Goal: Task Accomplishment & Management: Manage account settings

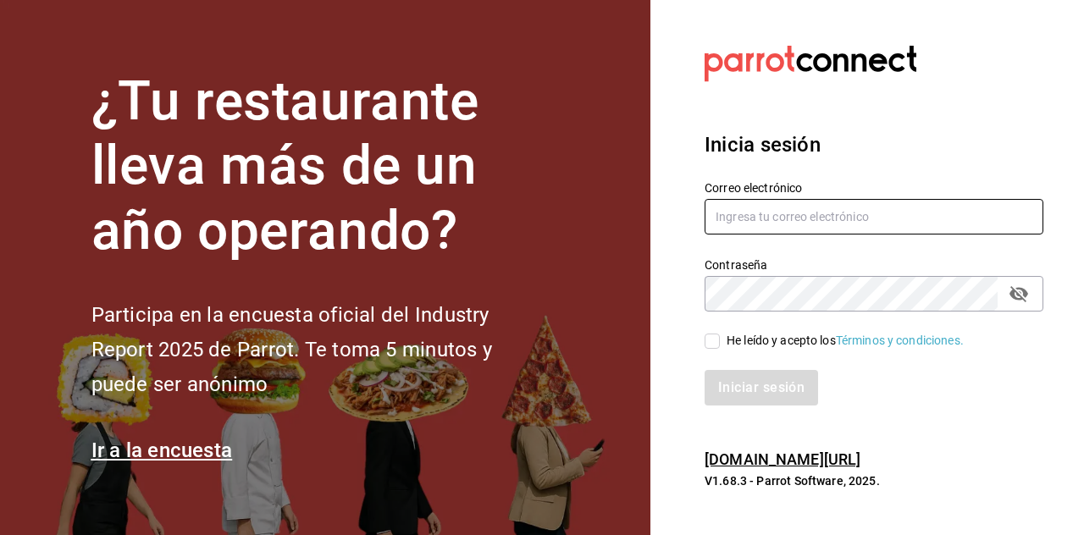
click at [677, 235] on input "text" at bounding box center [874, 217] width 339 height 36
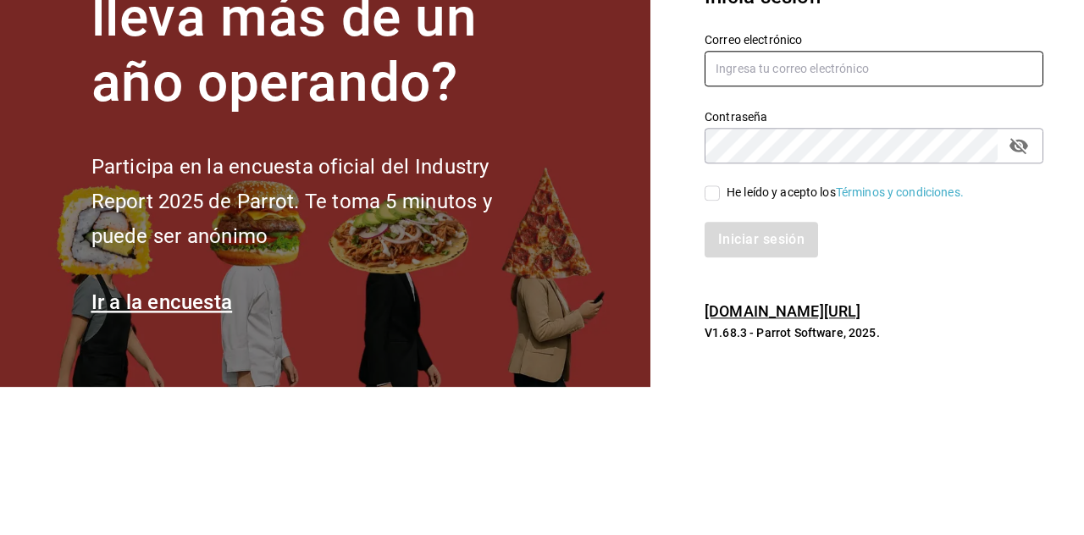
type input "A"
type input "[EMAIL_ADDRESS][DOMAIN_NAME]"
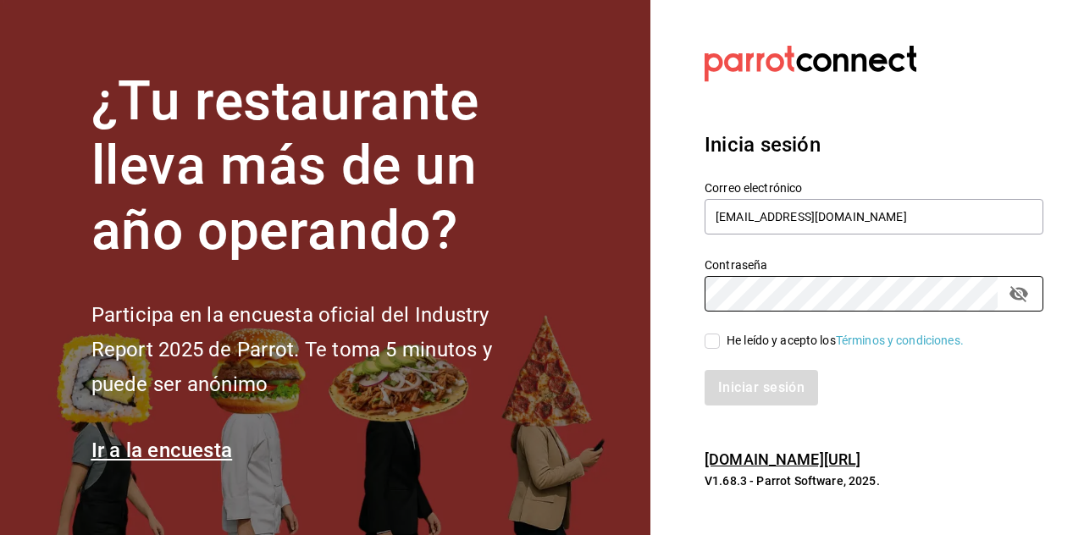
click at [677, 349] on input "He leído y acepto los Términos y condiciones." at bounding box center [712, 341] width 15 height 15
checkbox input "true"
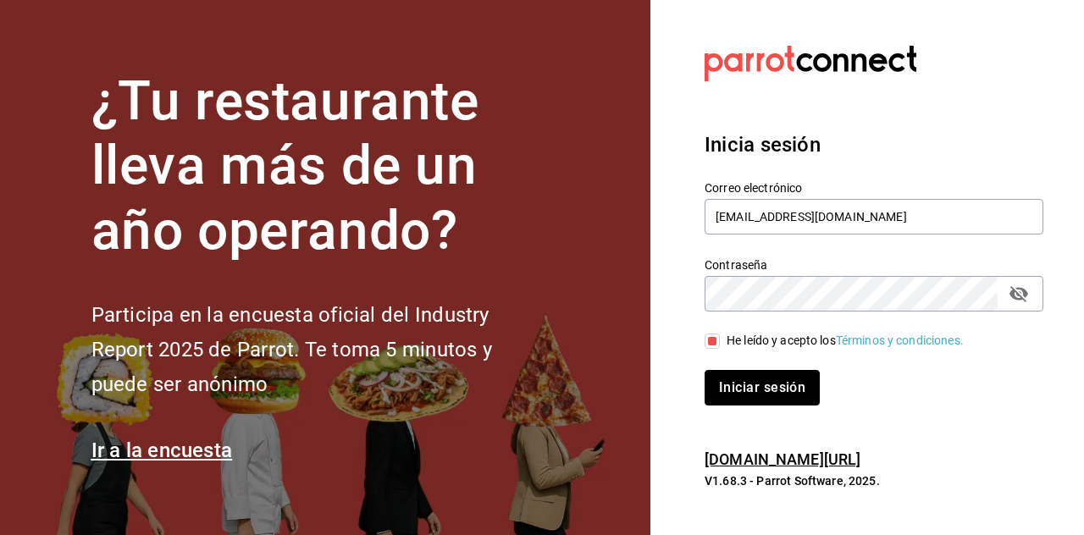
click at [677, 406] on button "Iniciar sesión" at bounding box center [762, 388] width 115 height 36
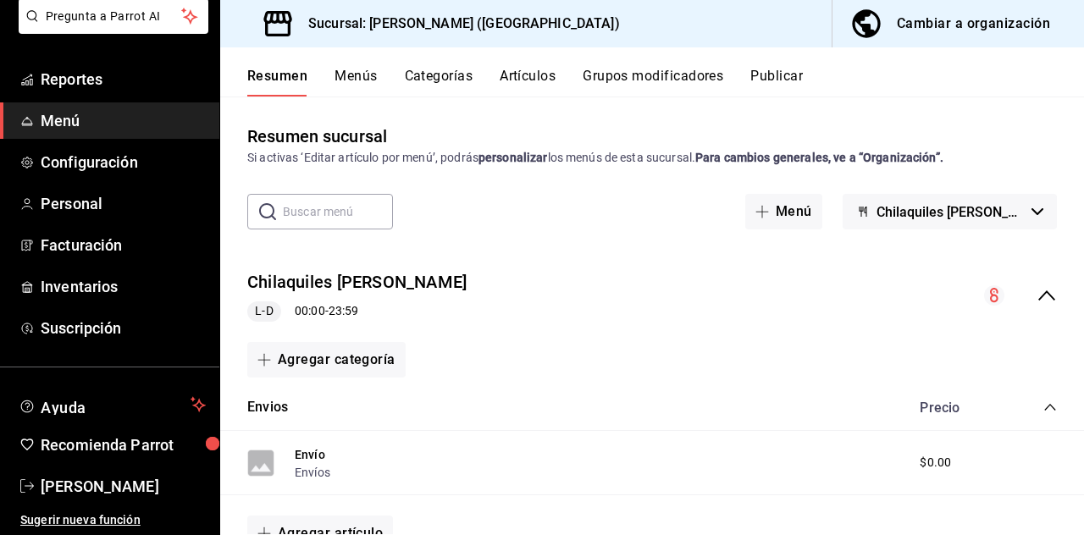
scroll to position [81, 0]
click at [110, 230] on link "Facturación" at bounding box center [109, 245] width 219 height 36
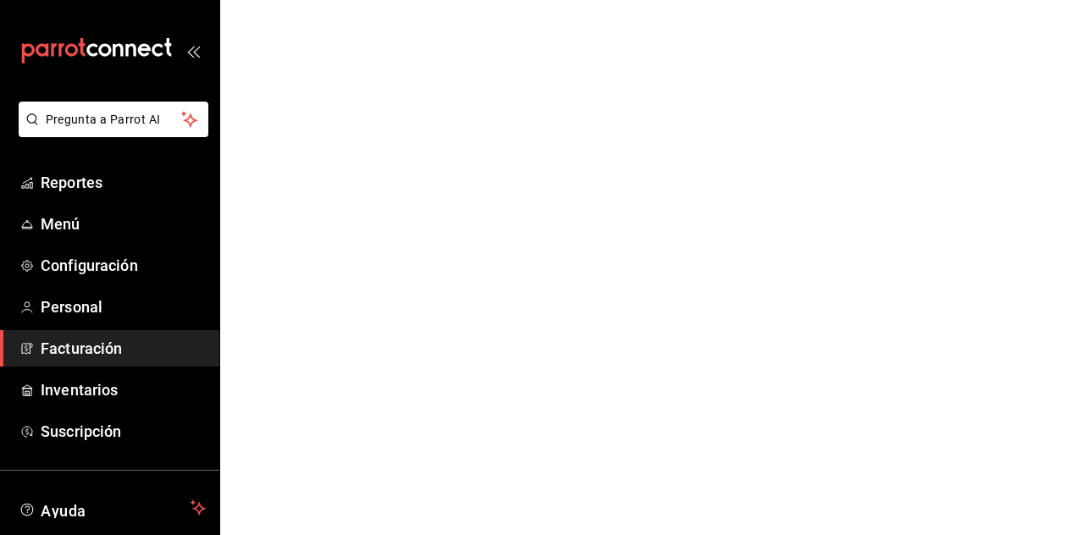
click at [98, 295] on link "Personal" at bounding box center [109, 307] width 219 height 36
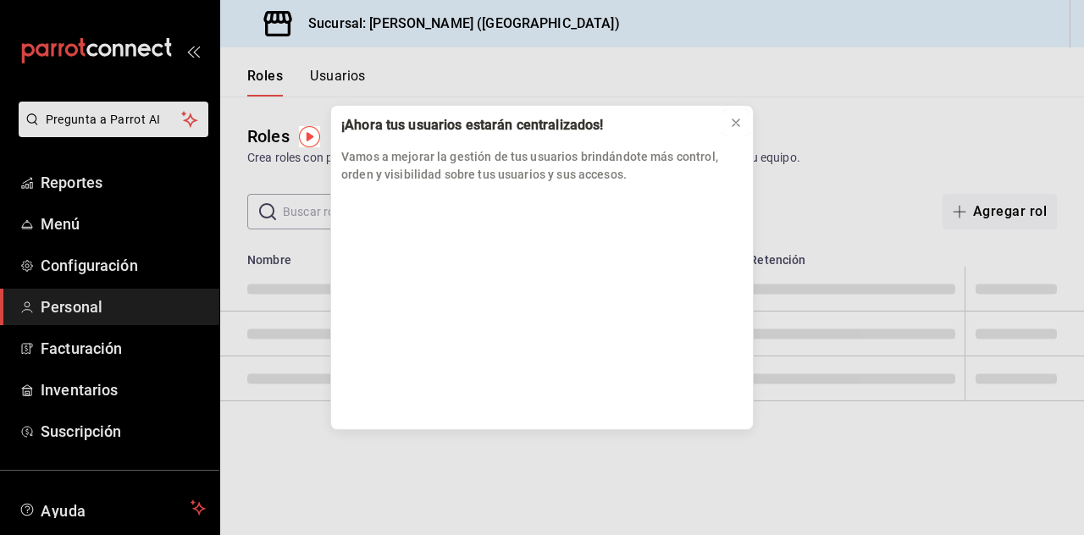
click at [737, 117] on icon at bounding box center [736, 123] width 14 height 14
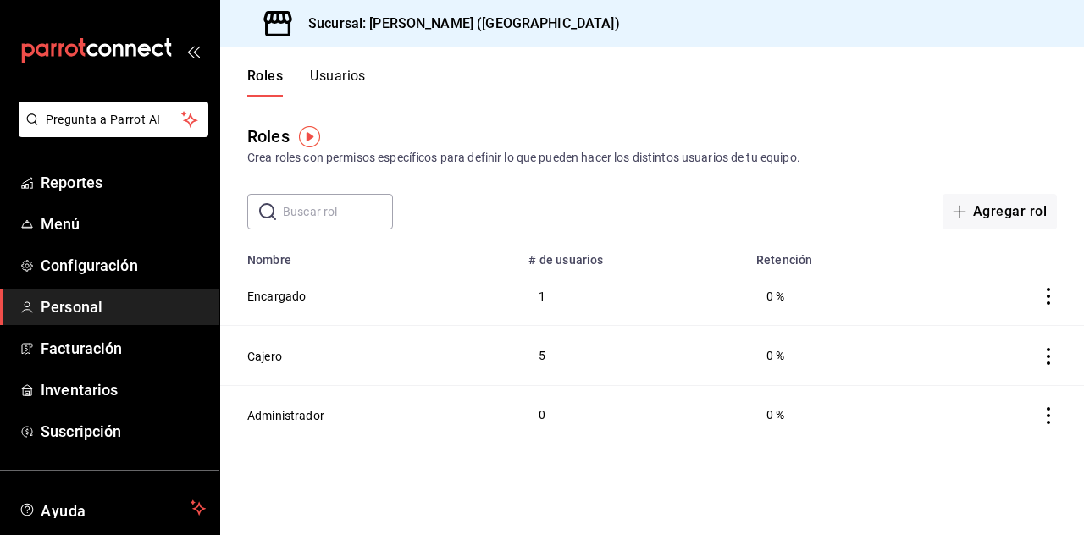
click at [529, 357] on td "5" at bounding box center [632, 355] width 228 height 59
click at [1049, 351] on icon "actions" at bounding box center [1048, 356] width 17 height 17
click at [715, 371] on div at bounding box center [542, 267] width 1084 height 535
click at [270, 351] on button "Cajero" at bounding box center [264, 356] width 35 height 17
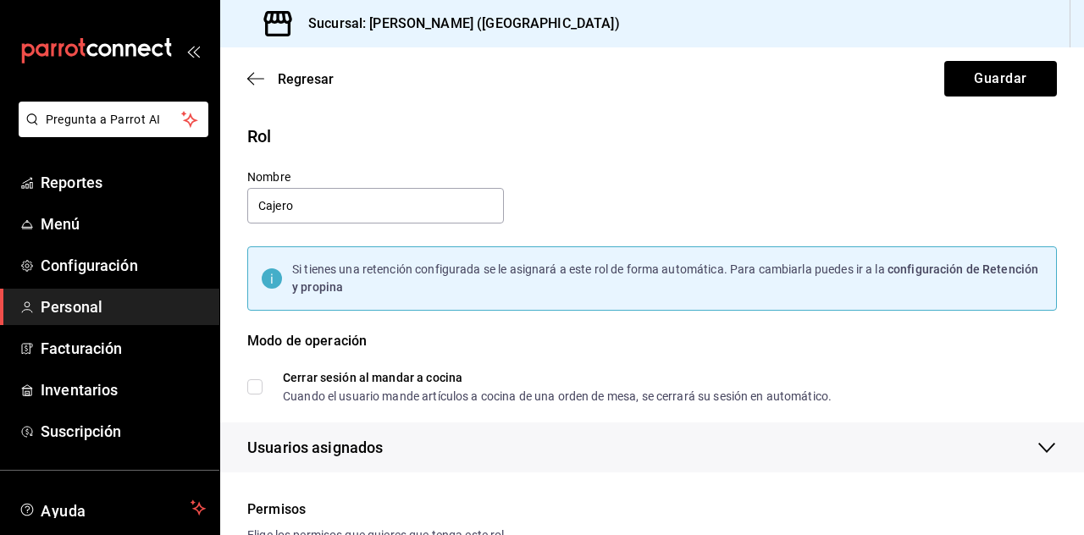
checkbox input "true"
click at [252, 75] on icon "button" at bounding box center [255, 78] width 17 height 15
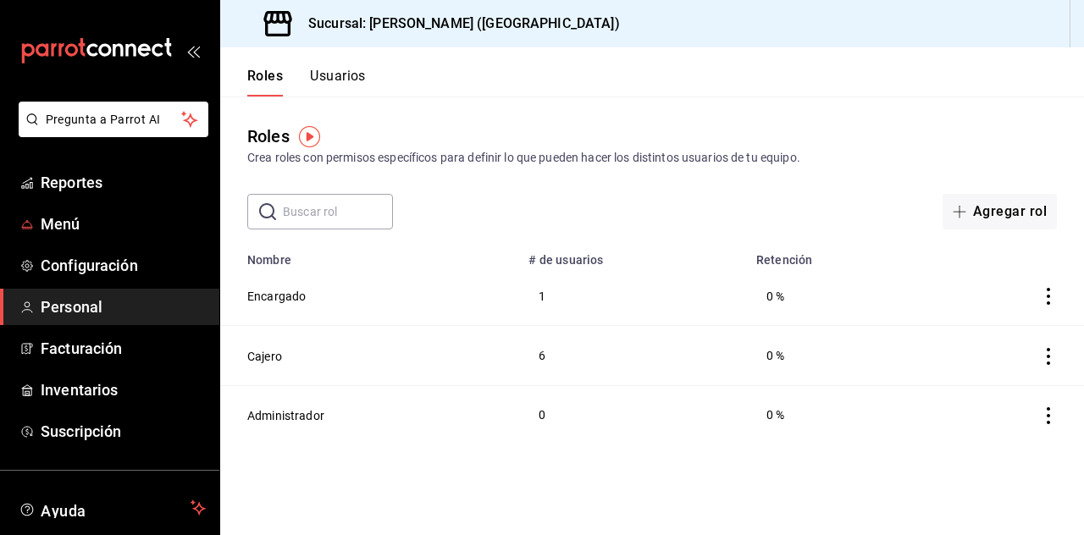
click at [321, 54] on div "Roles Usuarios" at bounding box center [293, 71] width 146 height 49
click at [336, 74] on button "Usuarios" at bounding box center [338, 82] width 56 height 29
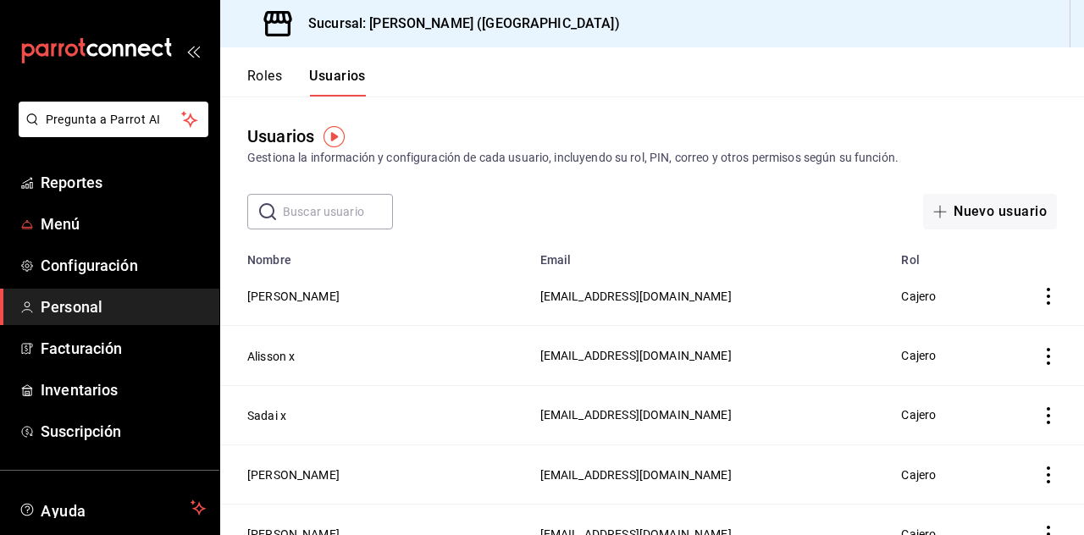
click at [542, 489] on td "[EMAIL_ADDRESS][DOMAIN_NAME]" at bounding box center [711, 474] width 362 height 59
click at [534, 485] on td "[EMAIL_ADDRESS][DOMAIN_NAME]" at bounding box center [711, 474] width 362 height 59
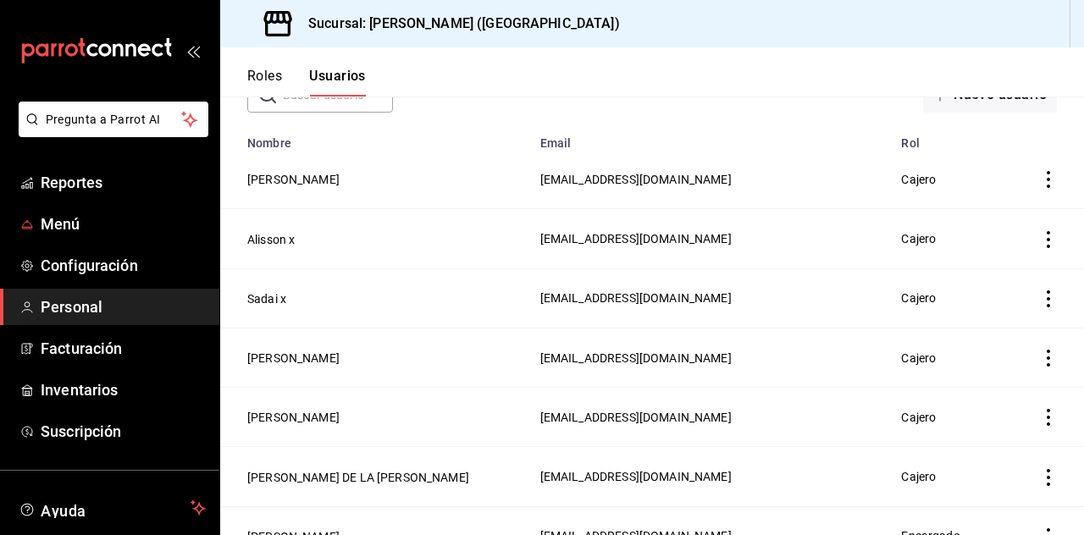
click at [313, 362] on button "[PERSON_NAME]" at bounding box center [293, 358] width 92 height 17
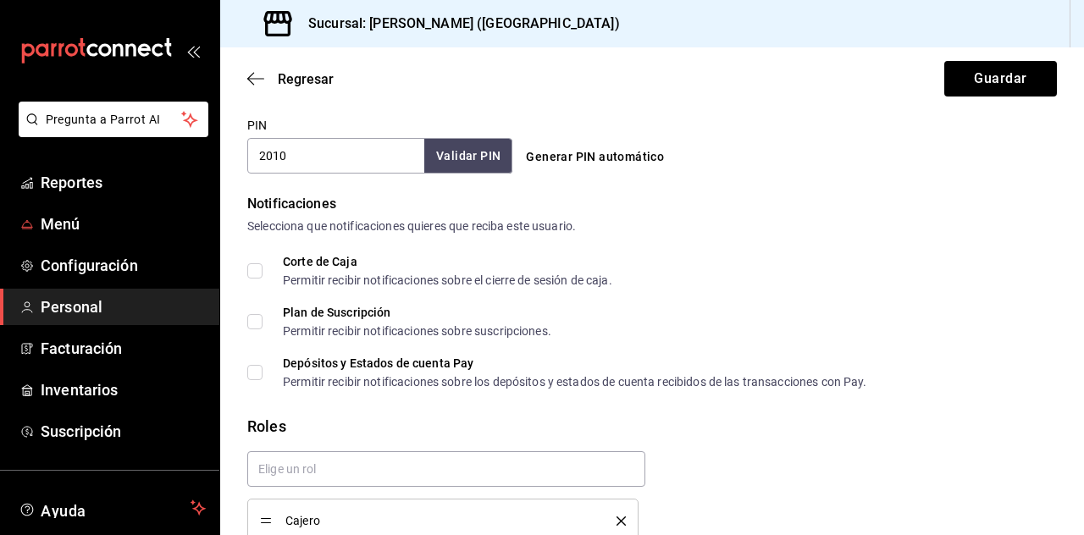
scroll to position [81, 0]
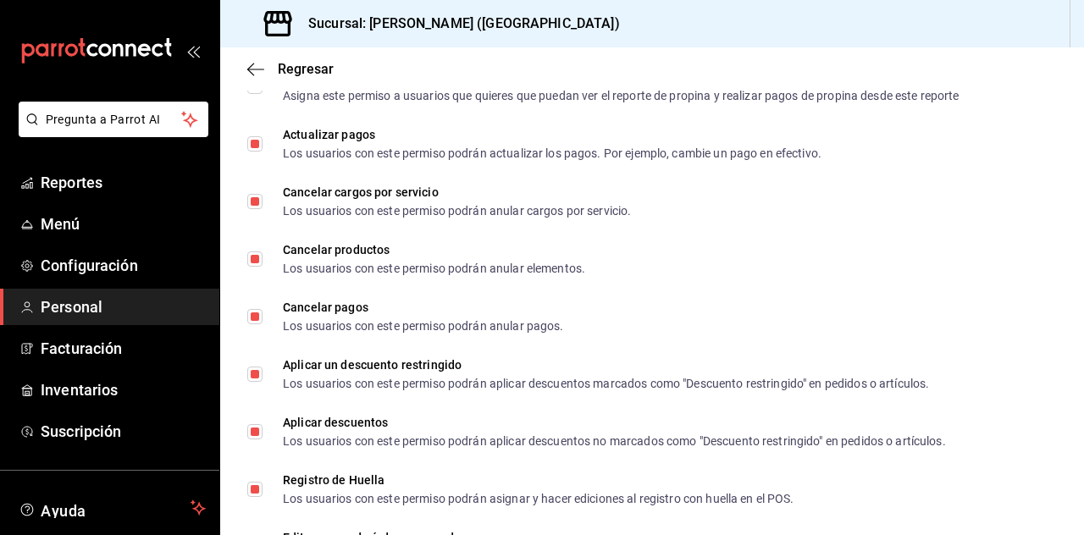
scroll to position [1967, 0]
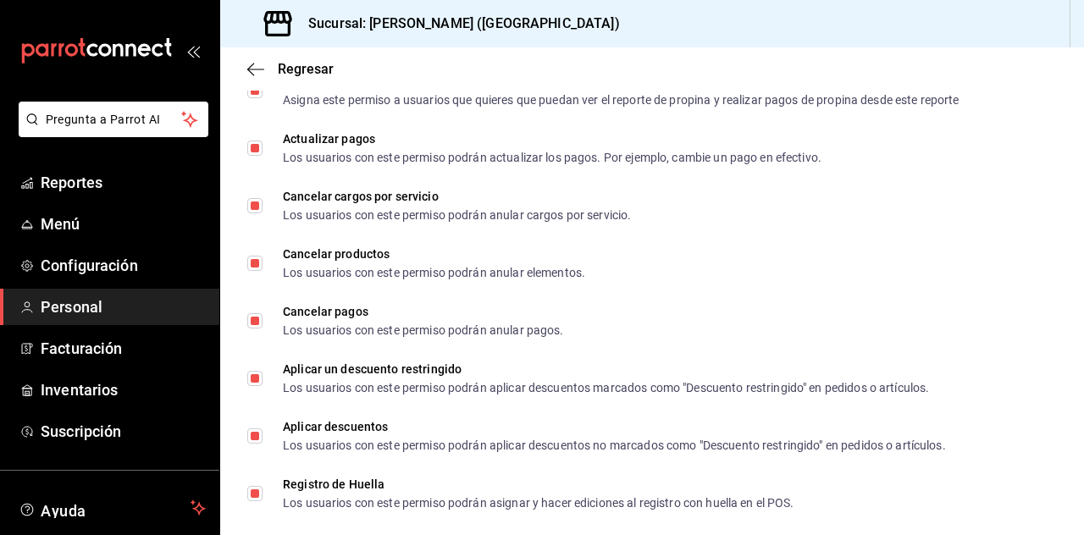
click at [257, 321] on input "Cancelar pagos Los usuarios con este permiso podrán anular pagos." at bounding box center [254, 320] width 15 height 15
checkbox input "false"
click at [256, 264] on input "Cancelar productos Los usuarios con este permiso podrán anular elementos." at bounding box center [254, 263] width 15 height 15
checkbox input "false"
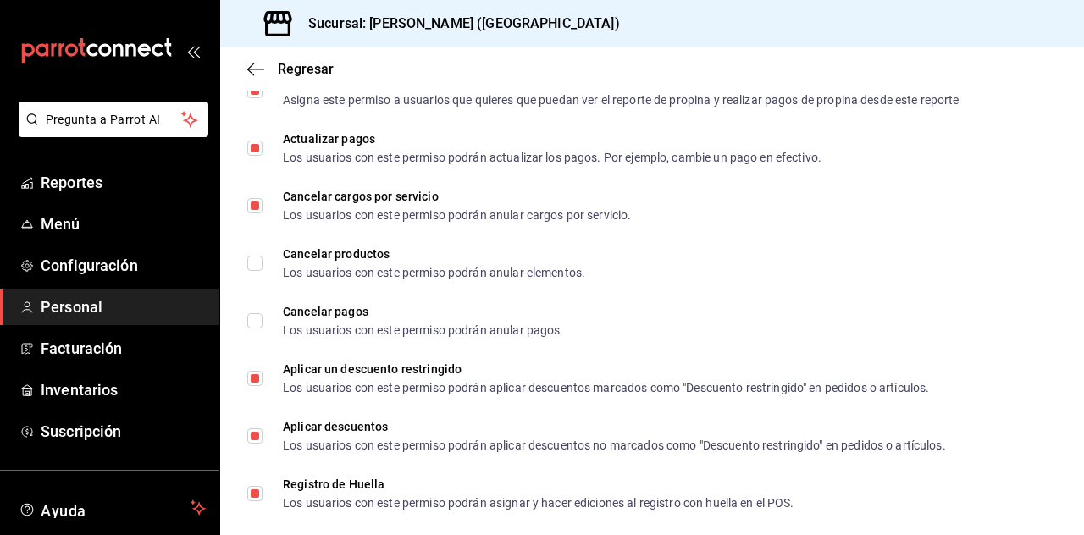
click at [256, 208] on input "Cancelar cargos por servicio Los usuarios con este permiso podrán anular cargos…" at bounding box center [254, 205] width 15 height 15
checkbox input "false"
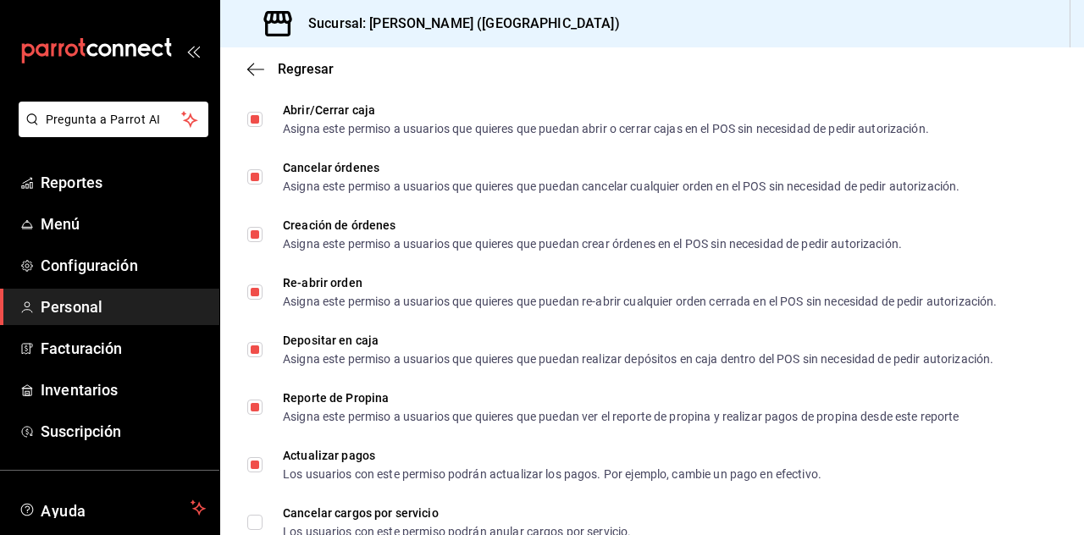
scroll to position [1647, 0]
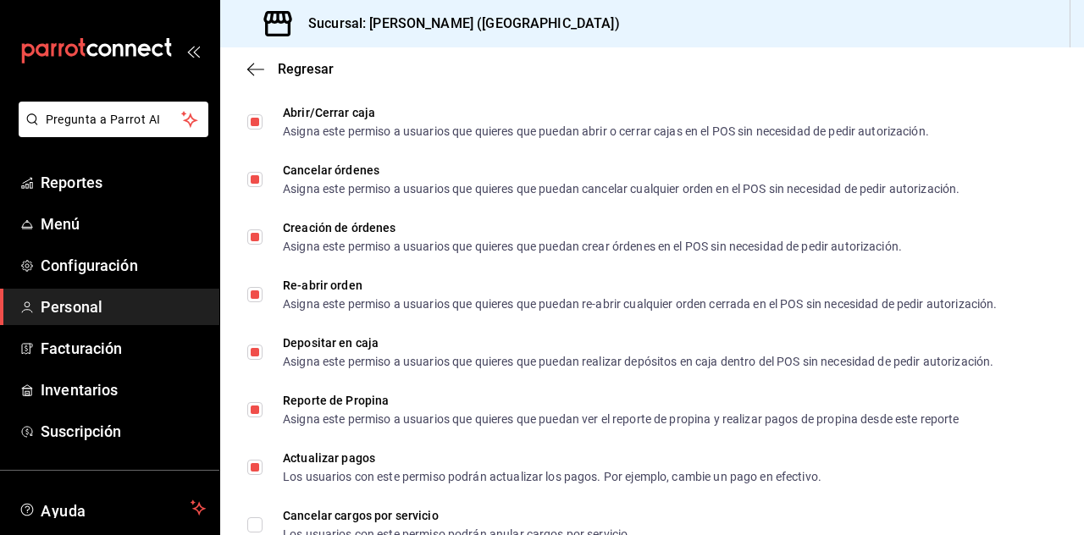
click at [257, 180] on input "Cancelar órdenes Asigna este permiso a usuarios que quieres que puedan cancelar…" at bounding box center [254, 179] width 15 height 15
checkbox input "false"
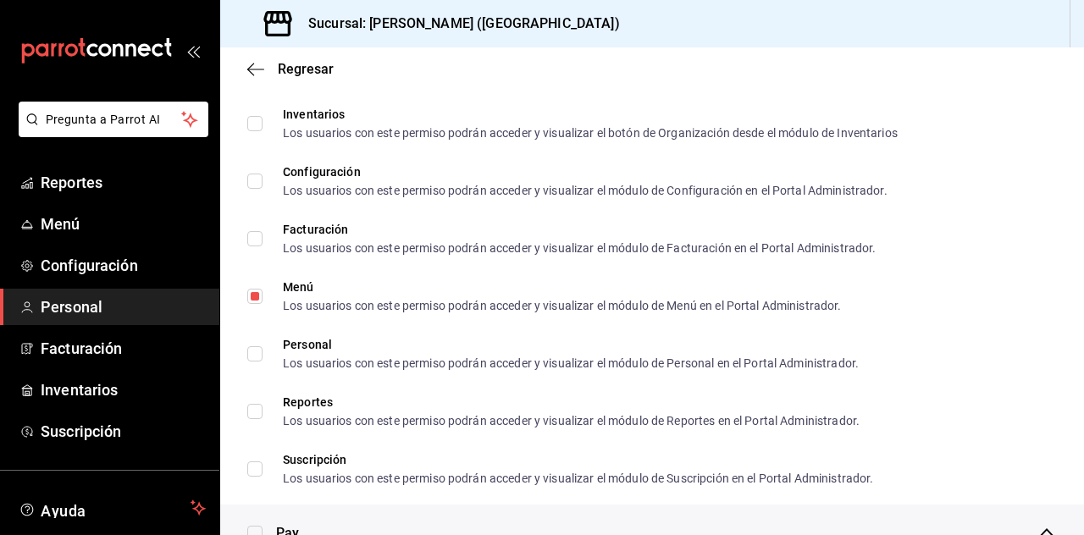
scroll to position [0, 0]
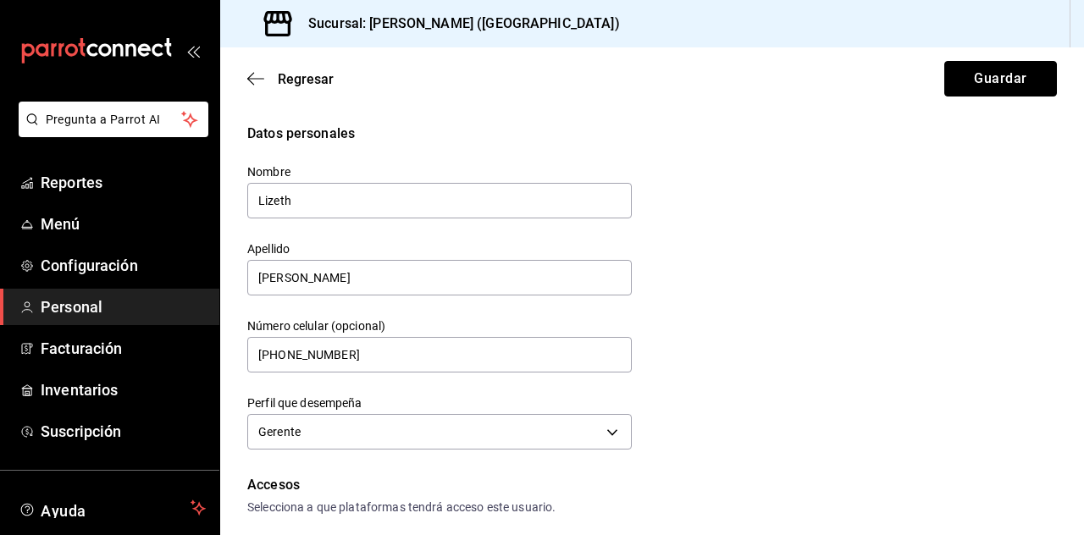
click at [974, 87] on button "Guardar" at bounding box center [1000, 79] width 113 height 36
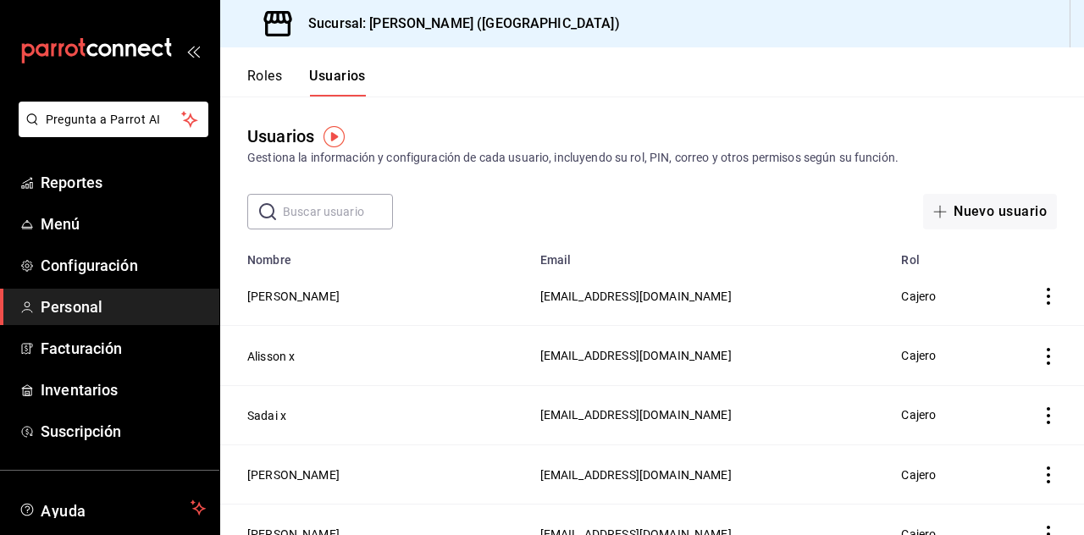
click at [302, 470] on button "[PERSON_NAME]" at bounding box center [293, 475] width 92 height 17
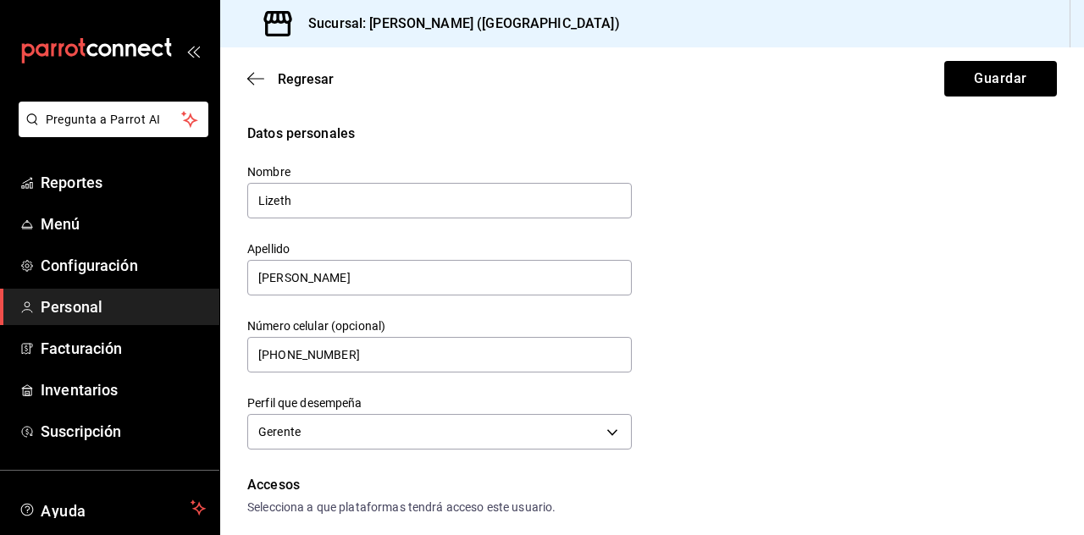
click at [772, 137] on div "Datos personales" at bounding box center [652, 134] width 810 height 20
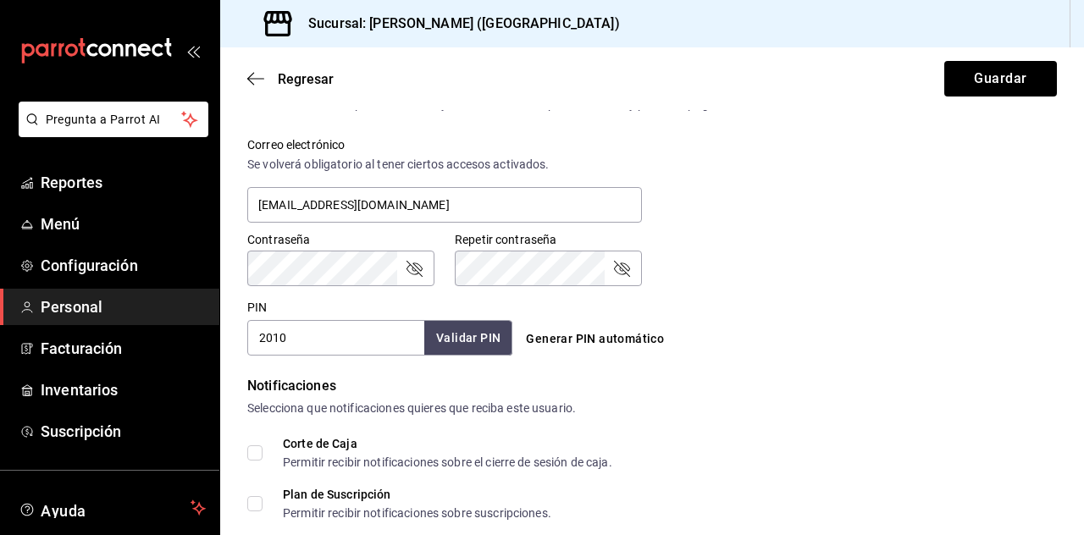
scroll to position [792, 0]
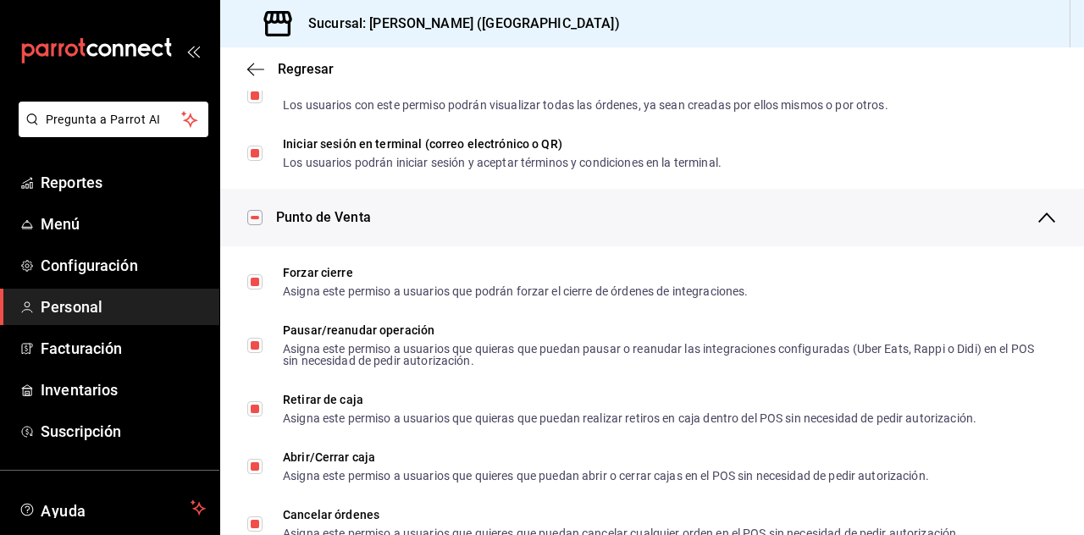
scroll to position [1303, 0]
click at [257, 524] on input "Cancelar órdenes Asigna este permiso a usuarios que quieres que puedan cancelar…" at bounding box center [254, 524] width 15 height 15
checkbox input "false"
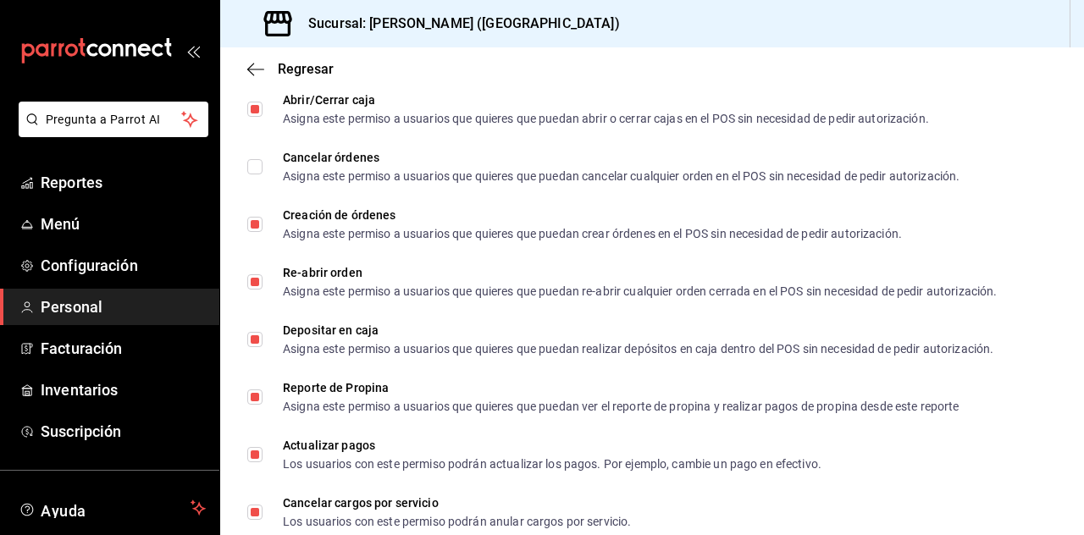
scroll to position [1679, 0]
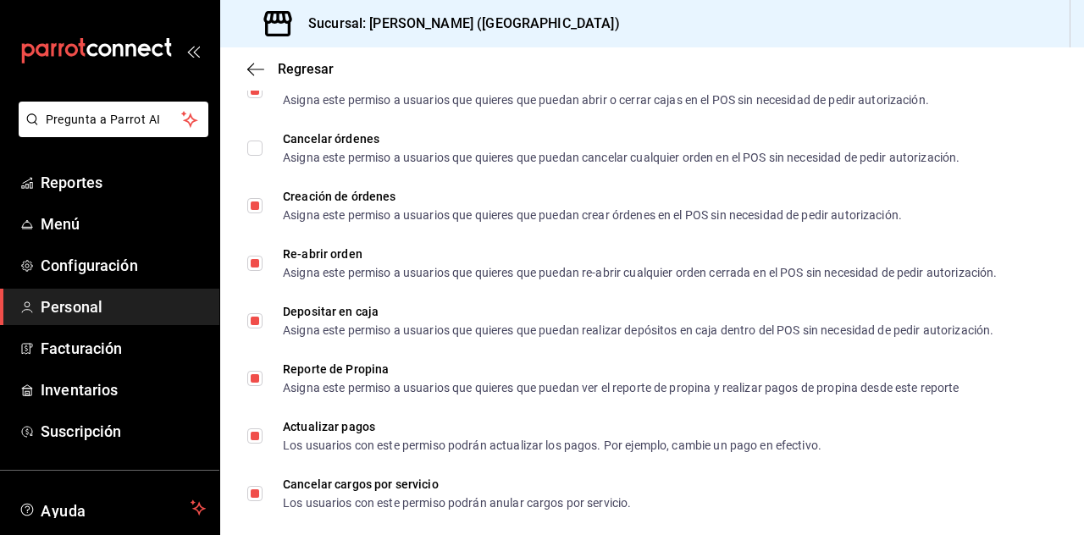
click at [256, 493] on input "Cancelar cargos por servicio Los usuarios con este permiso podrán anular cargos…" at bounding box center [254, 493] width 15 height 15
checkbox input "false"
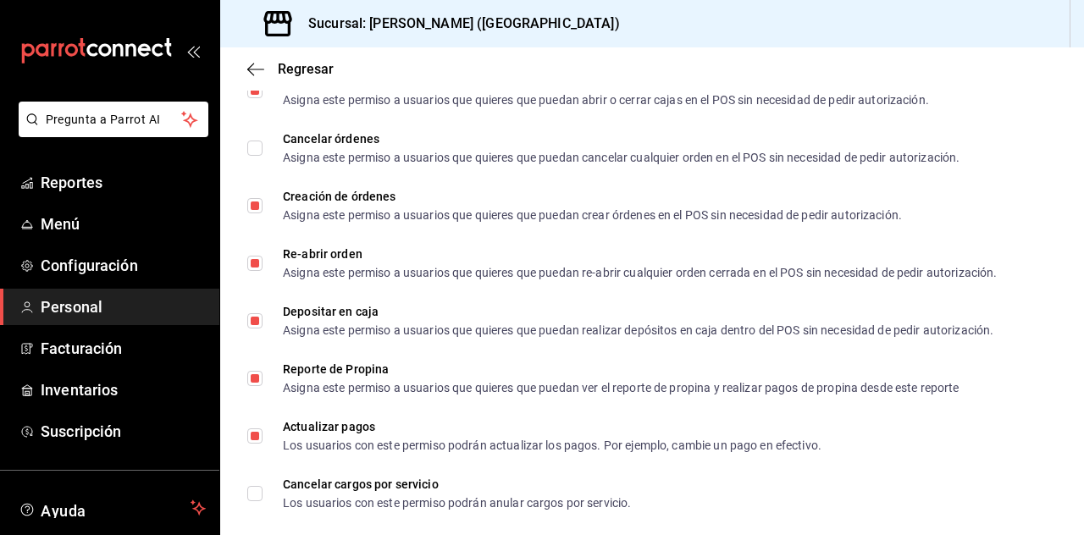
checkbox input "false"
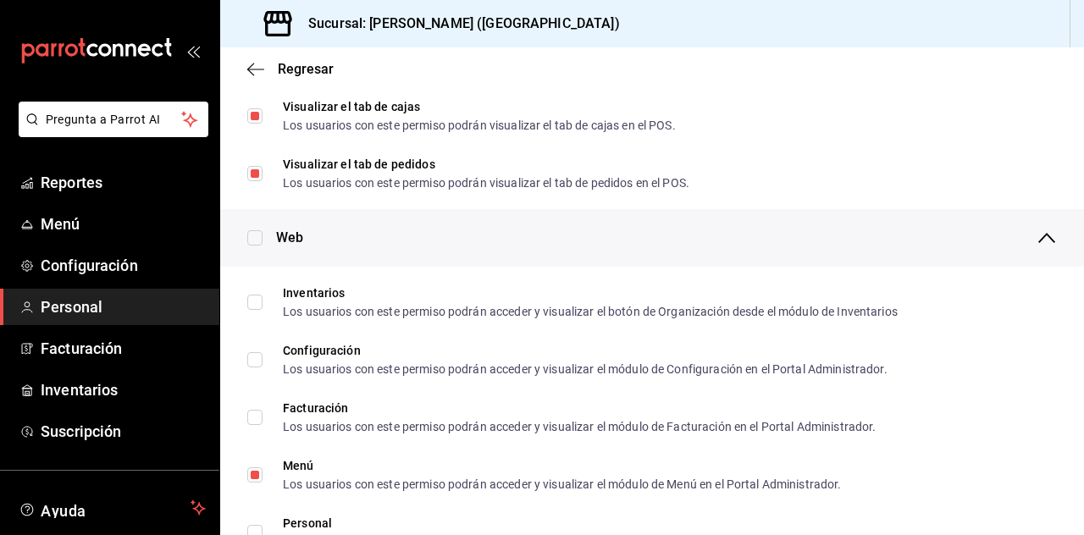
scroll to position [0, 0]
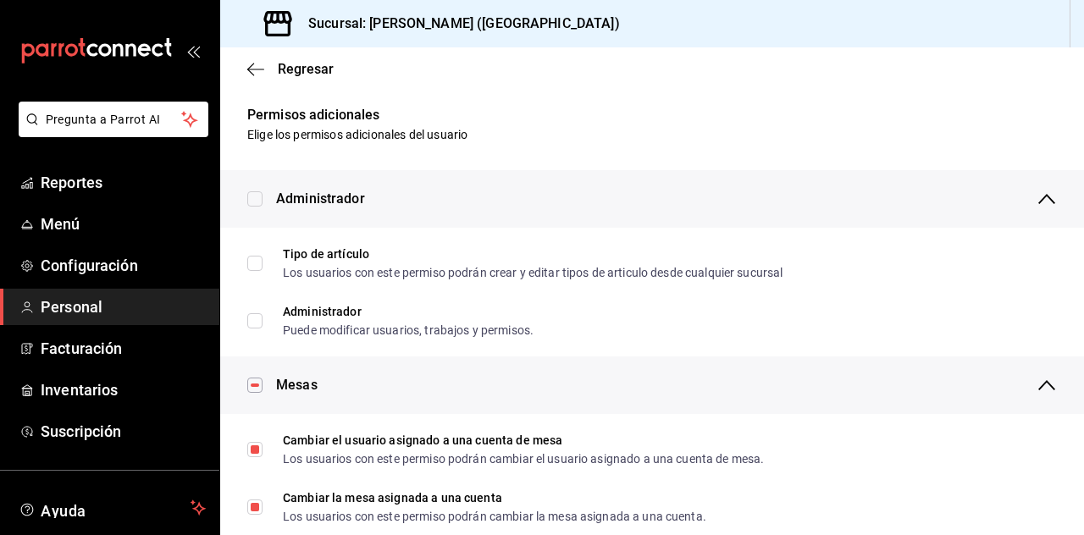
click at [1043, 385] on icon "button" at bounding box center [1047, 385] width 20 height 20
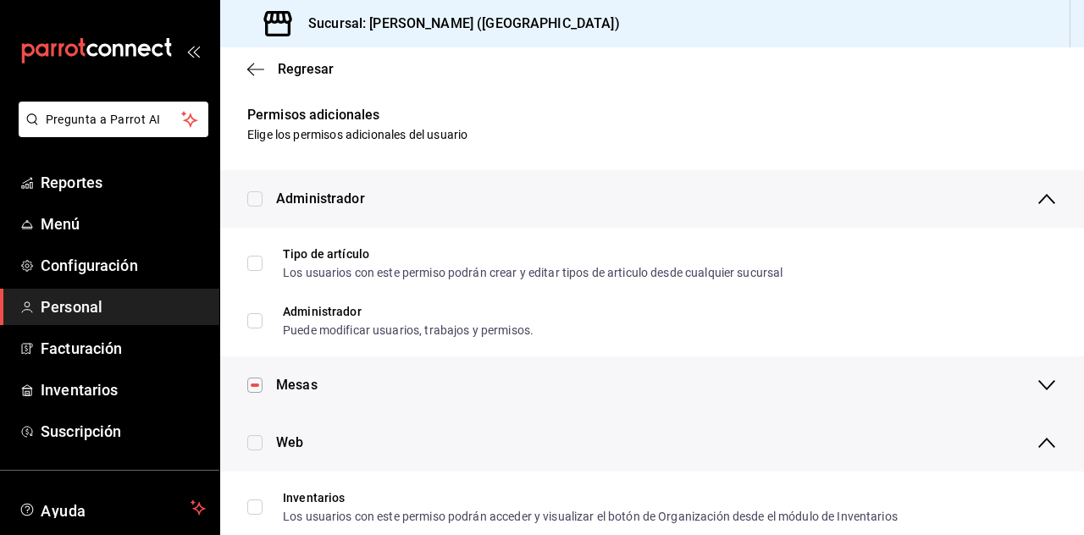
click at [1049, 200] on icon "button" at bounding box center [1047, 199] width 20 height 20
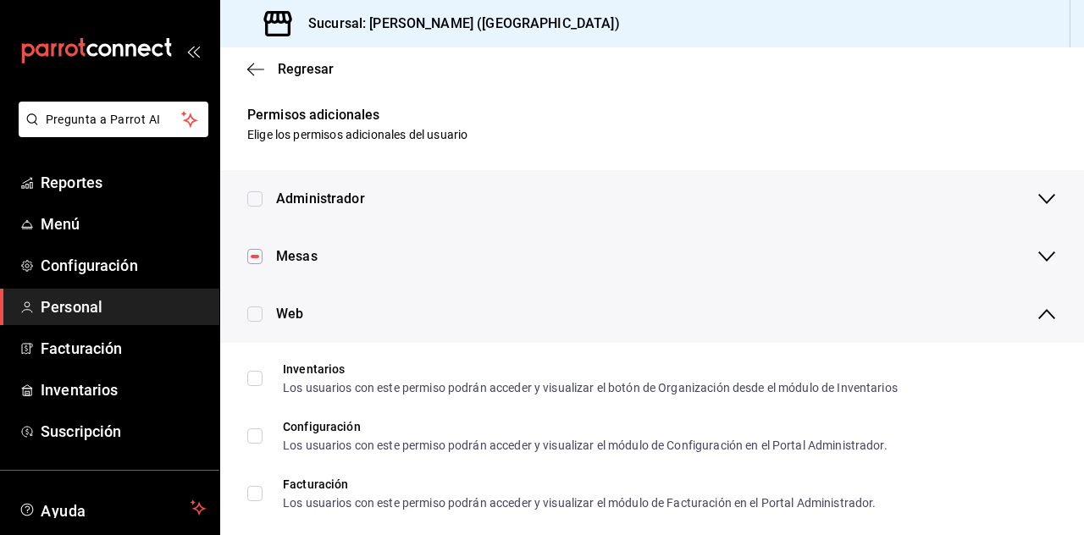
click at [1049, 308] on icon "button" at bounding box center [1047, 314] width 20 height 20
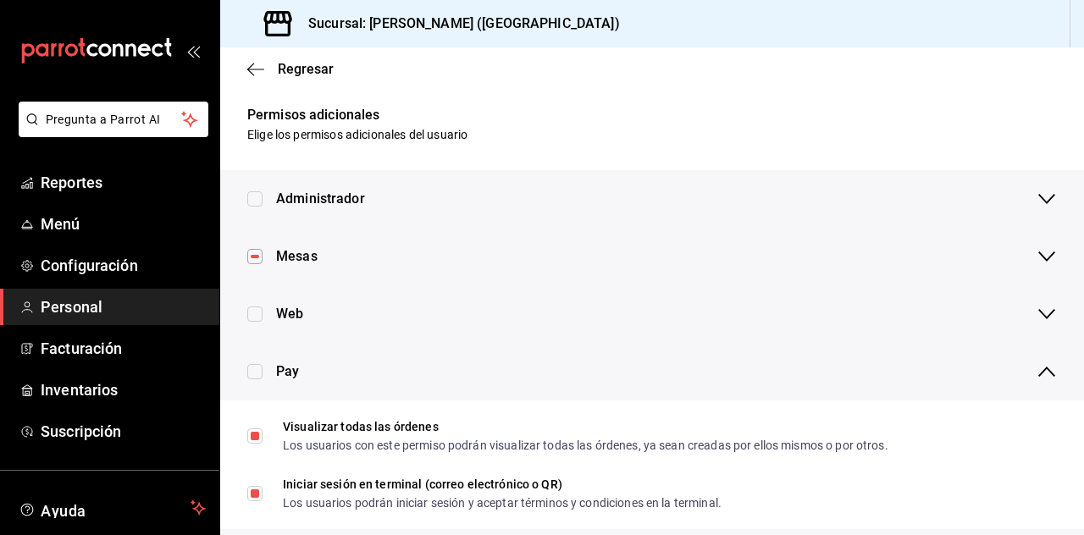
click at [1047, 368] on icon "button" at bounding box center [1046, 372] width 17 height 10
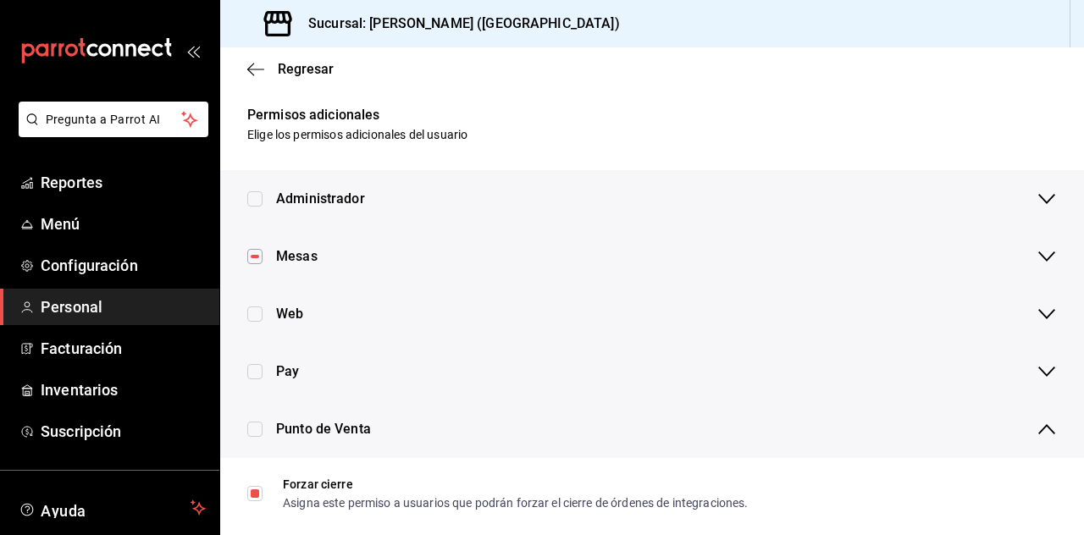
click at [1047, 430] on icon "button" at bounding box center [1047, 429] width 20 height 20
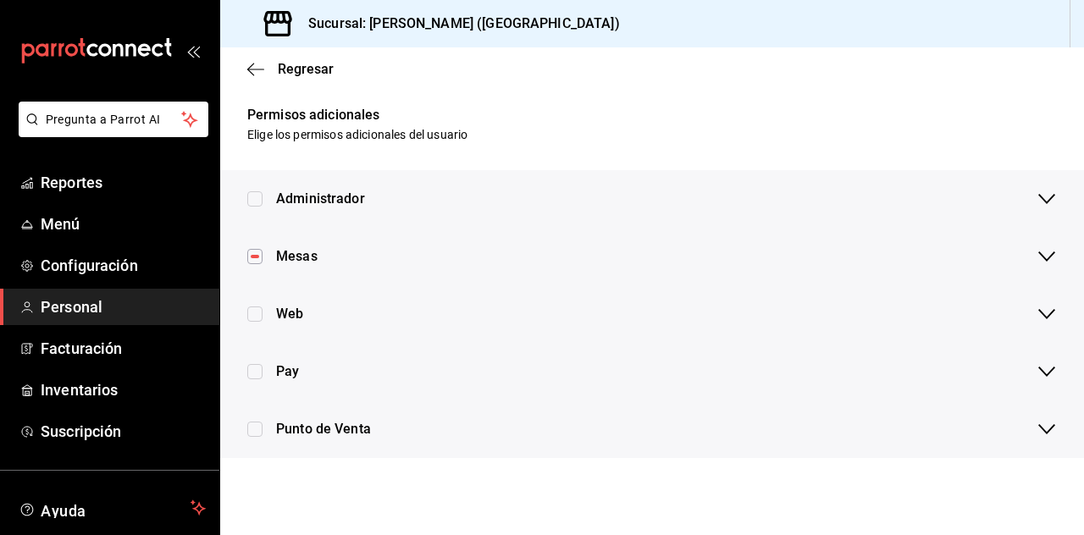
click at [257, 71] on icon "button" at bounding box center [255, 69] width 17 height 15
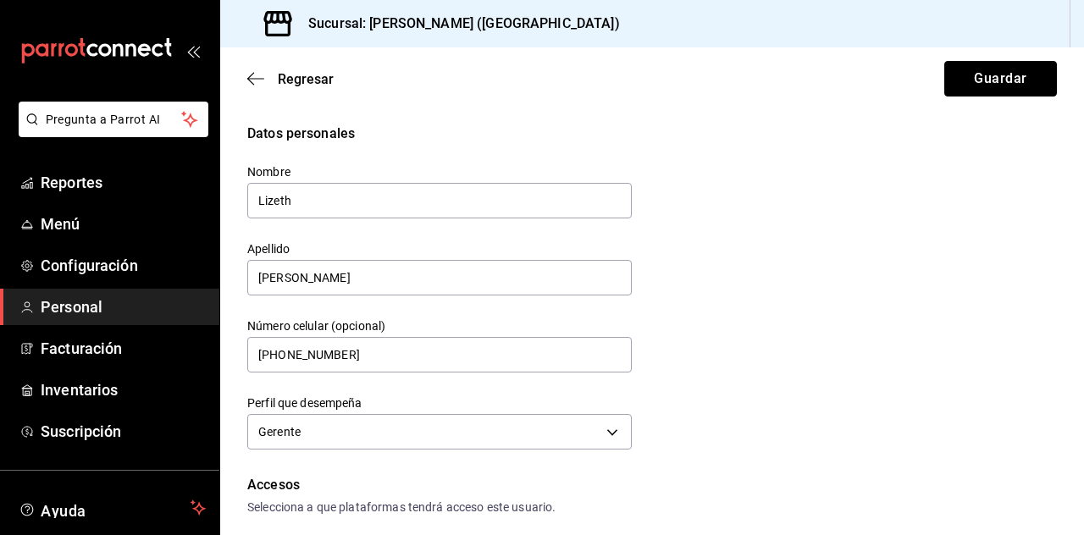
click at [988, 80] on button "Guardar" at bounding box center [1000, 79] width 113 height 36
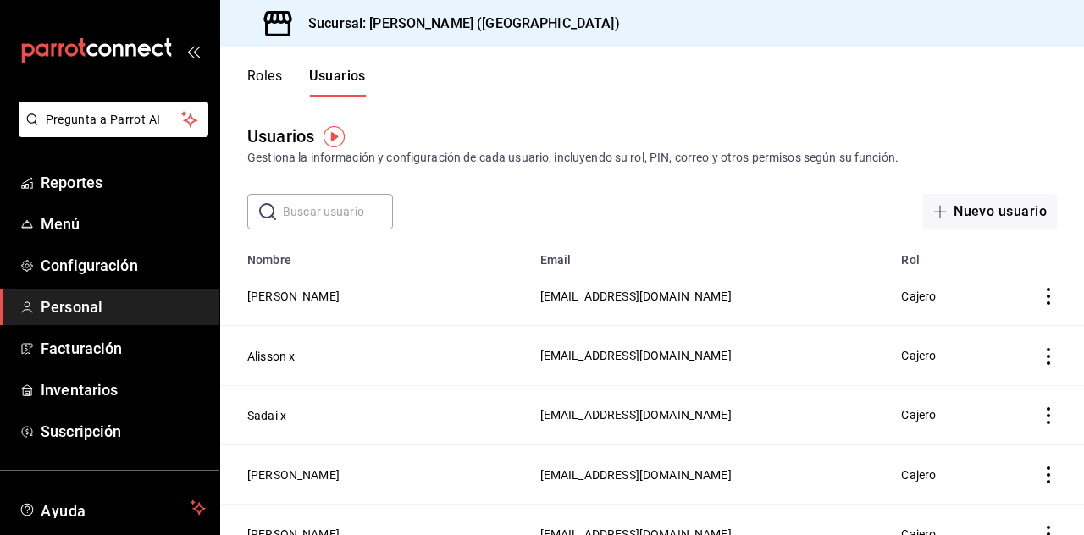
click at [306, 467] on button "[PERSON_NAME]" at bounding box center [293, 475] width 92 height 17
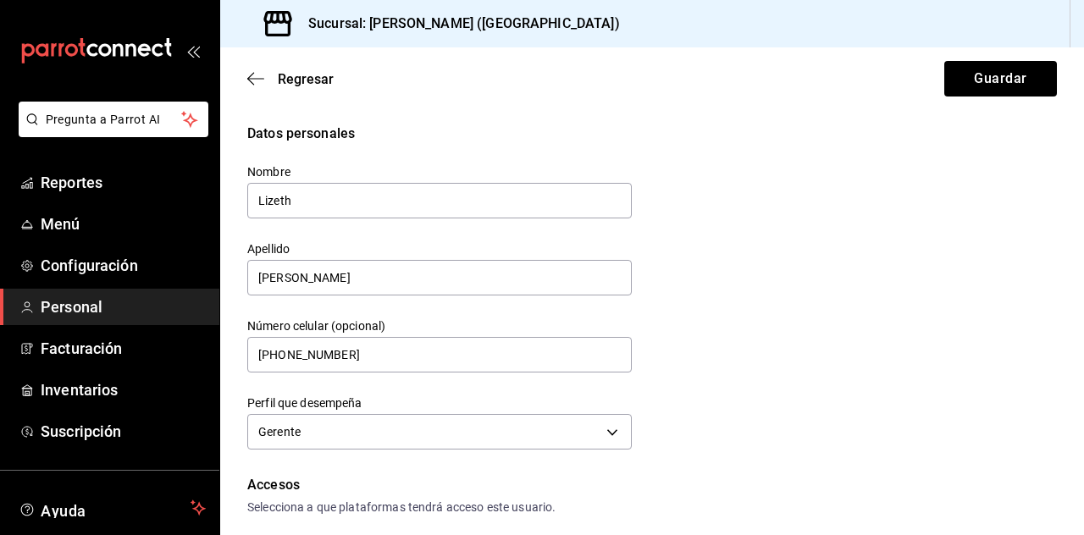
click at [768, 188] on div "Datos personales Nombre Lizeth Apellido Garza Número celular (opcional) +52 (52…" at bounding box center [652, 289] width 810 height 331
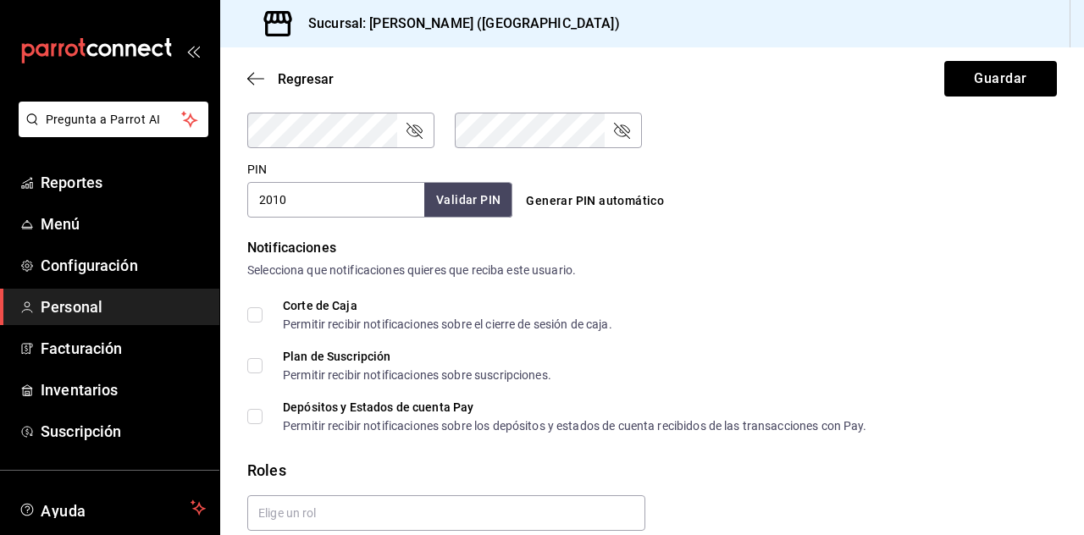
scroll to position [792, 0]
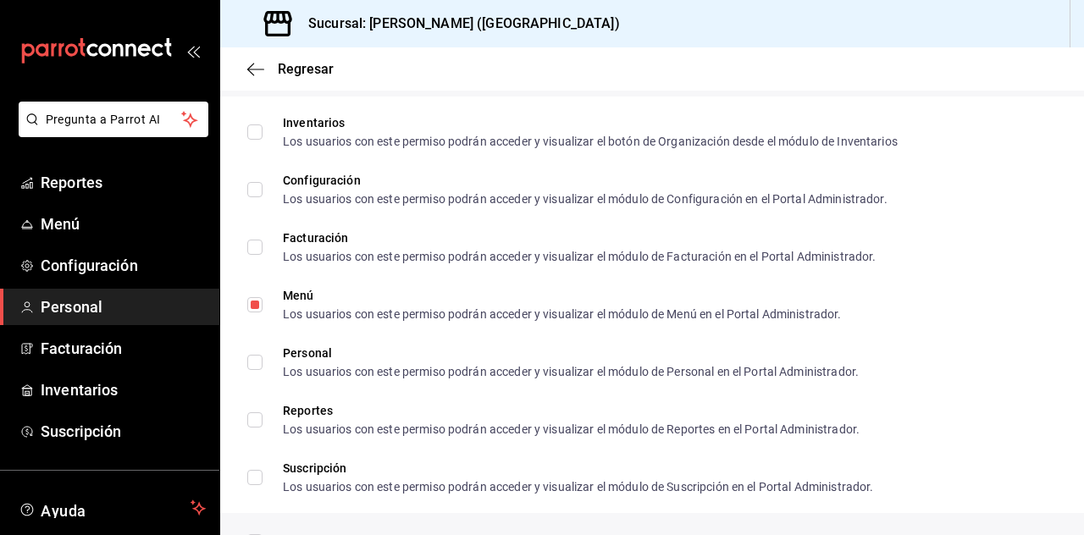
click at [1046, 534] on icon "button" at bounding box center [1047, 542] width 20 height 20
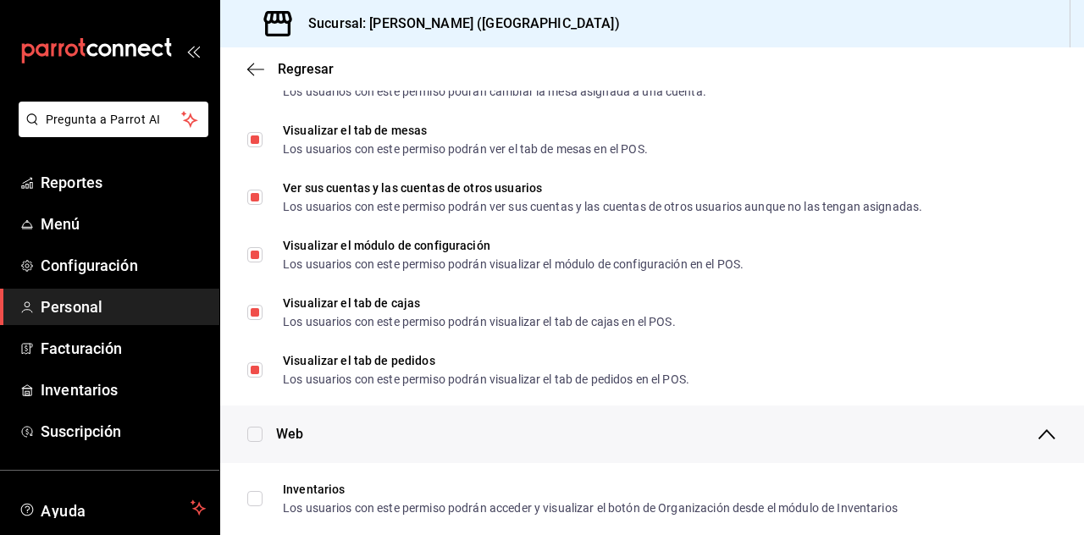
scroll to position [0, 0]
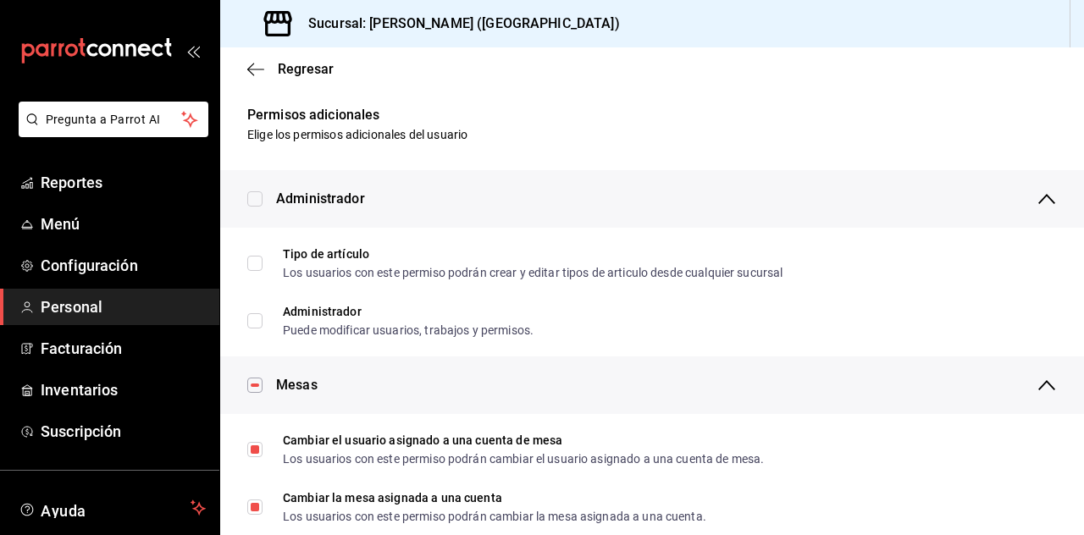
click at [259, 71] on icon "button" at bounding box center [255, 69] width 17 height 15
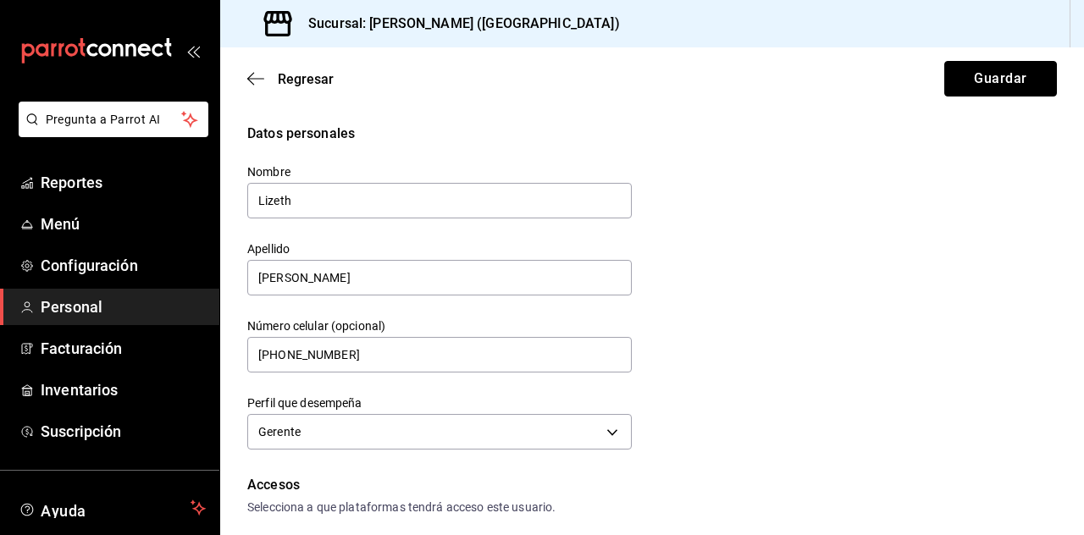
click at [986, 78] on button "Guardar" at bounding box center [1000, 79] width 113 height 36
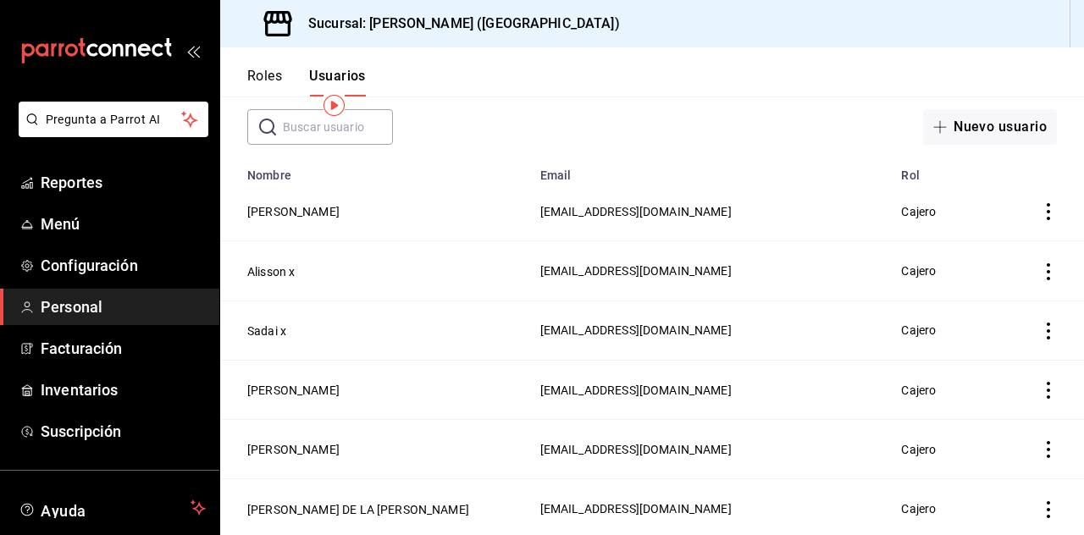
scroll to position [117, 0]
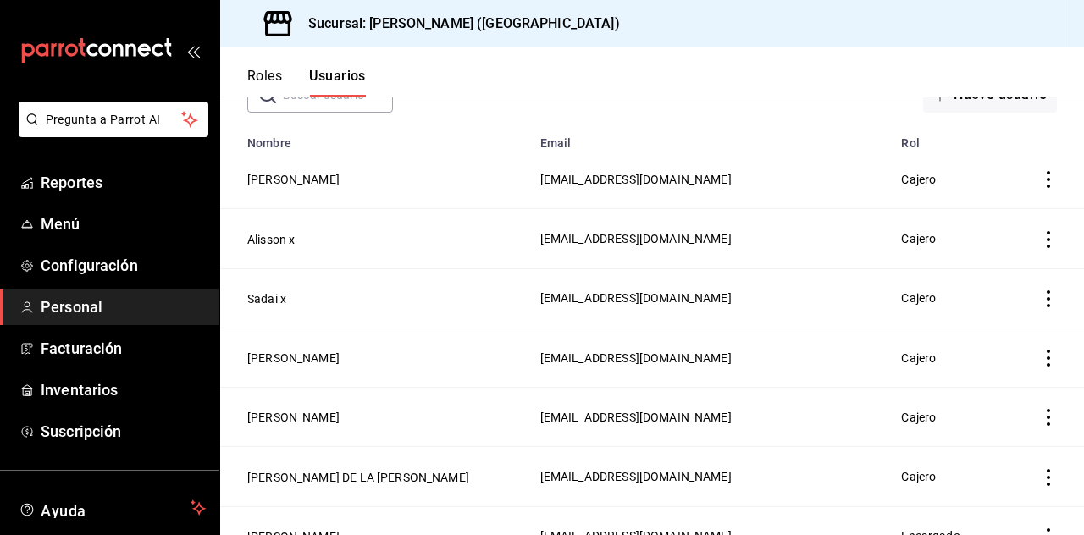
click at [325, 360] on td "[PERSON_NAME]" at bounding box center [375, 357] width 310 height 59
click at [298, 358] on button "[PERSON_NAME]" at bounding box center [293, 358] width 92 height 17
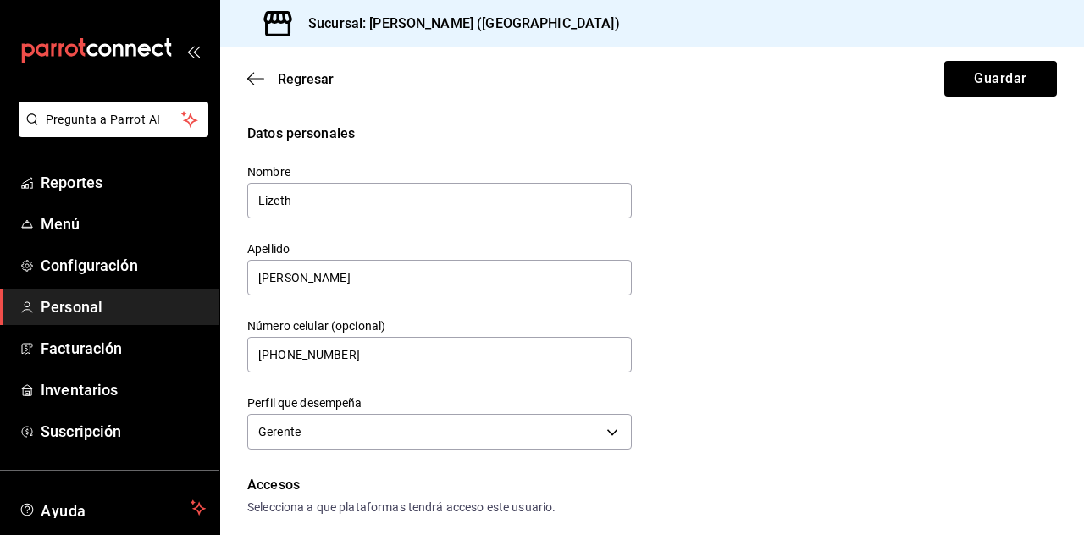
click at [961, 143] on div "Datos personales" at bounding box center [652, 134] width 810 height 20
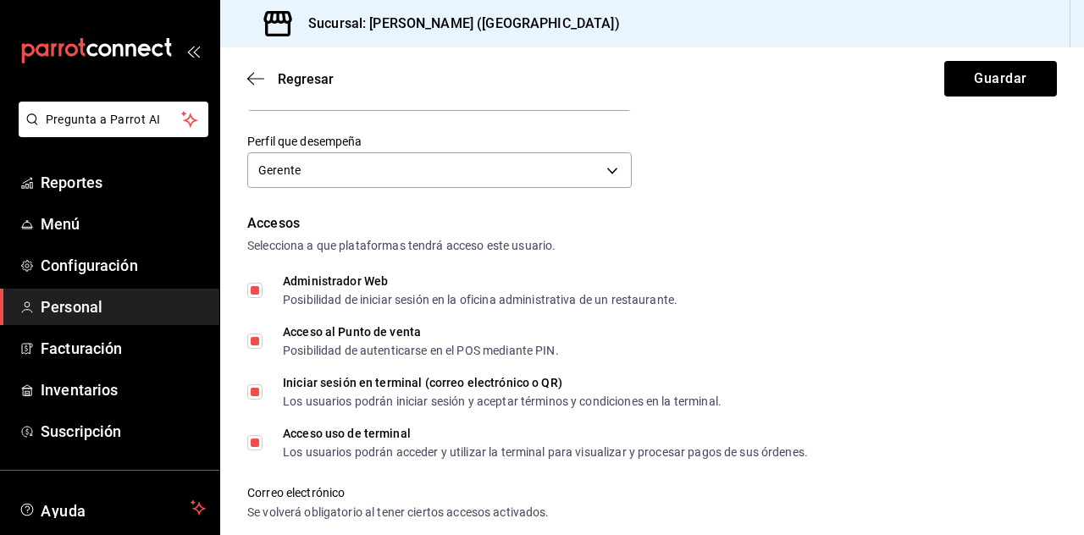
scroll to position [792, 0]
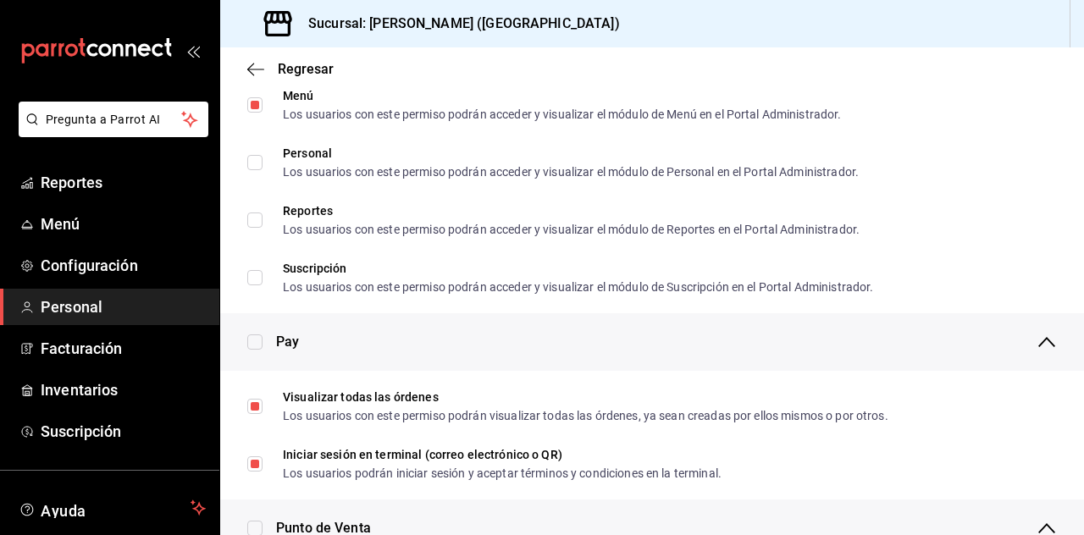
scroll to position [2482, 0]
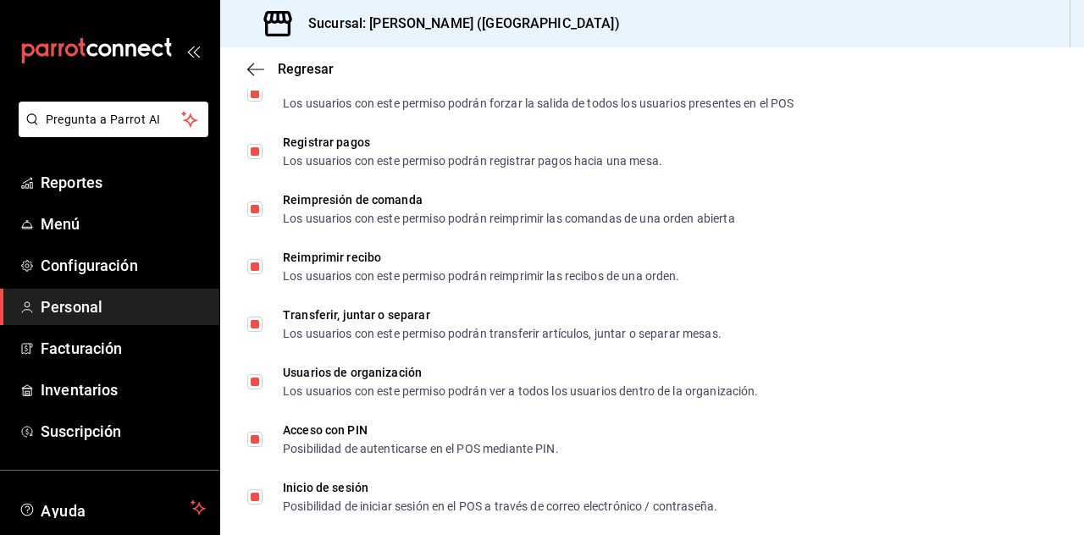
click at [295, 446] on div "Posibilidad de autenticarse en el POS mediante PIN." at bounding box center [421, 449] width 276 height 12
click at [259, 452] on label "Acceso con PIN Posibilidad de autenticarse en el POS mediante PIN." at bounding box center [403, 439] width 312 height 30
click at [259, 447] on input "Acceso con PIN Posibilidad de autenticarse en el POS mediante PIN." at bounding box center [254, 439] width 15 height 15
click at [247, 445] on input "Acceso con PIN Posibilidad de autenticarse en el POS mediante PIN." at bounding box center [254, 439] width 15 height 15
checkbox input "true"
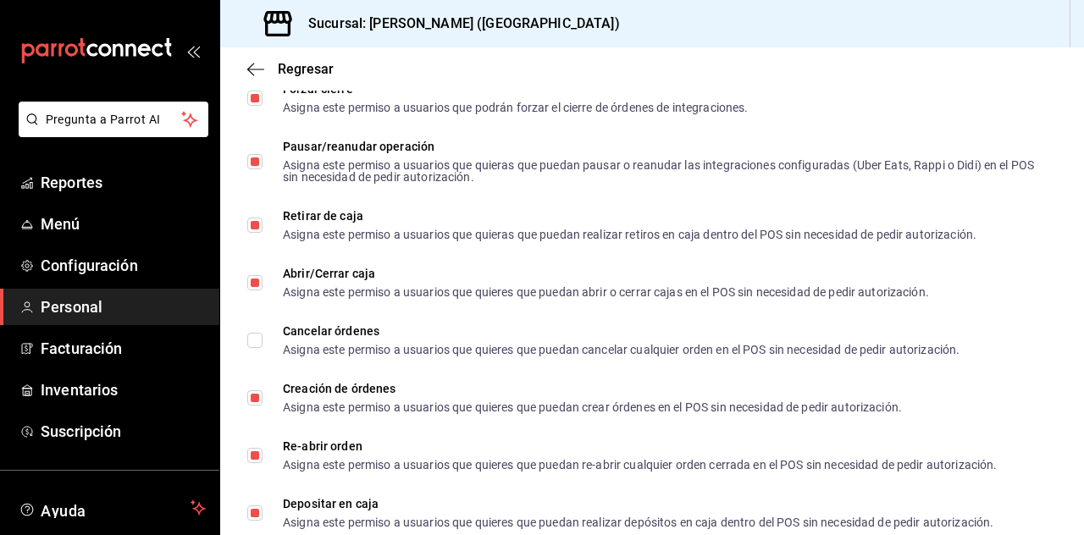
click at [273, 69] on span "Regresar" at bounding box center [290, 69] width 86 height 16
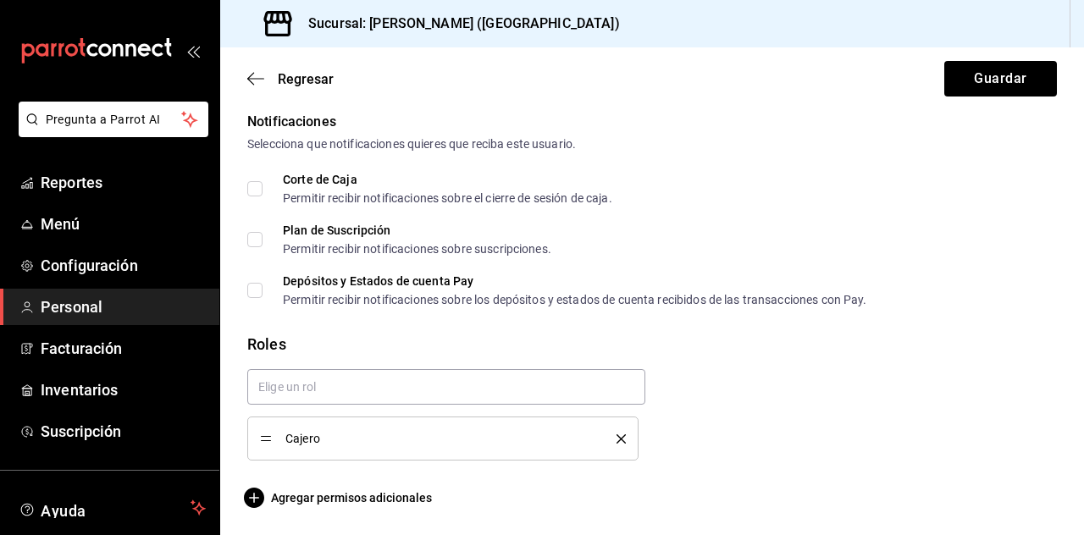
scroll to position [792, 0]
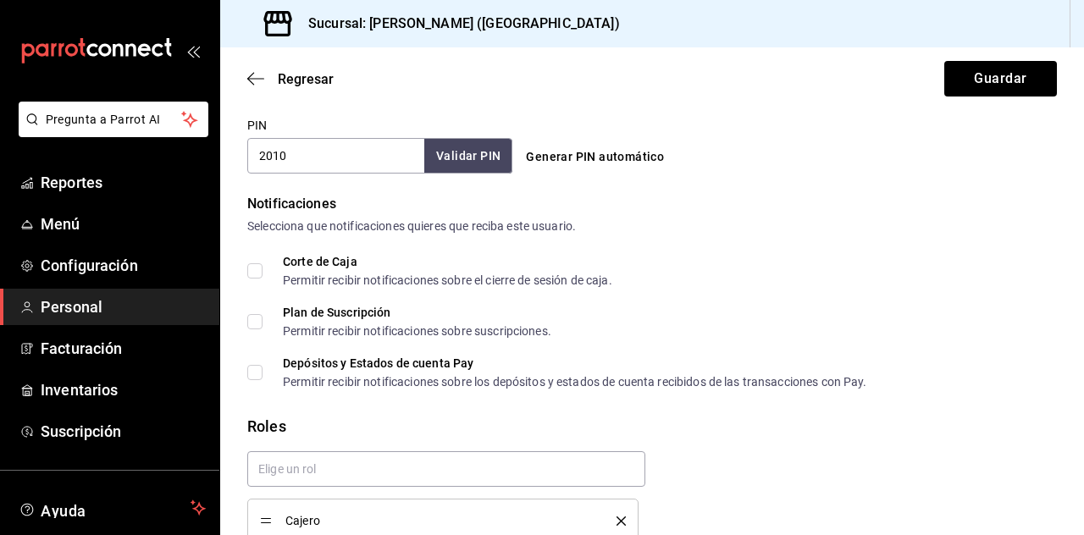
click at [251, 75] on icon "button" at bounding box center [250, 79] width 7 height 13
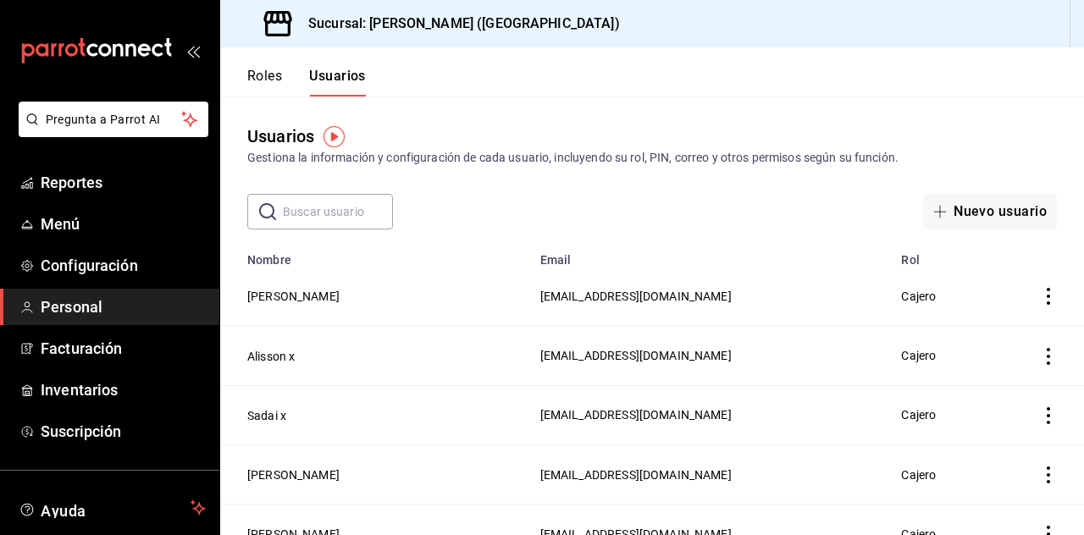
scroll to position [82, 0]
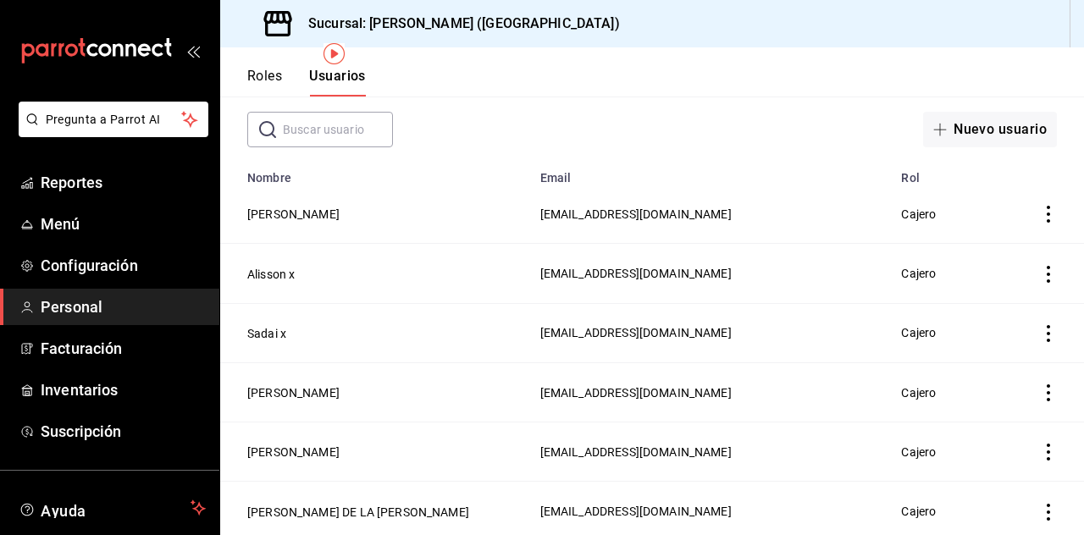
click at [302, 449] on button "[PERSON_NAME]" at bounding box center [293, 452] width 92 height 17
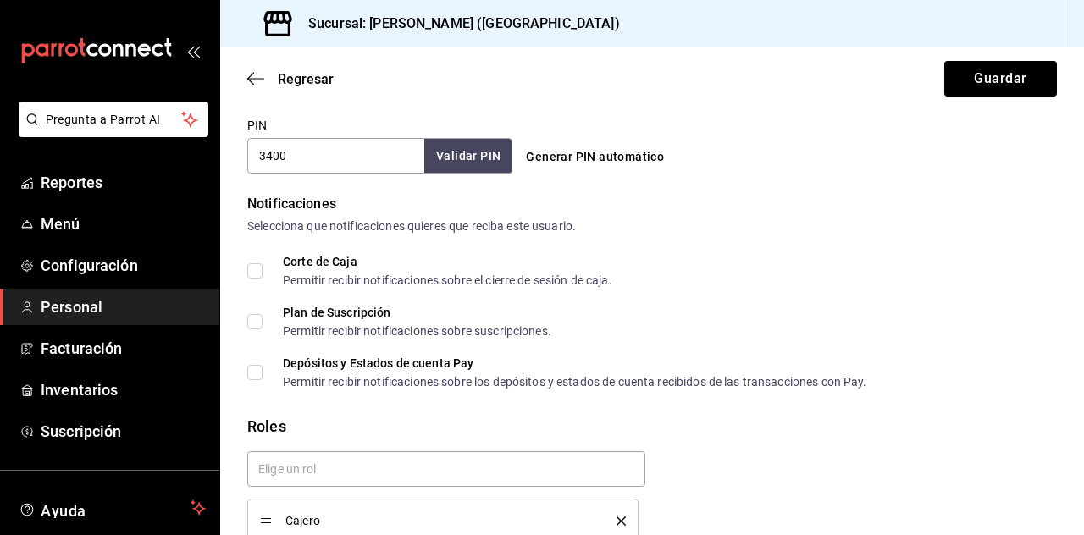
scroll to position [81, 0]
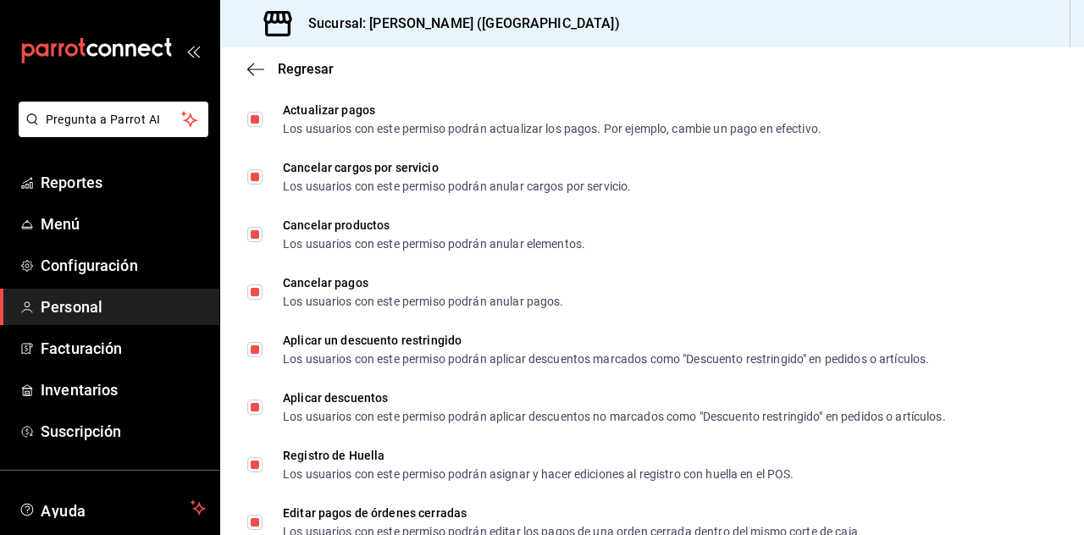
scroll to position [1995, 0]
click at [256, 296] on input "Cancelar pagos Los usuarios con este permiso podrán anular pagos." at bounding box center [254, 292] width 15 height 15
checkbox input "false"
click at [257, 233] on input "Cancelar productos Los usuarios con este permiso podrán anular elementos." at bounding box center [254, 235] width 15 height 15
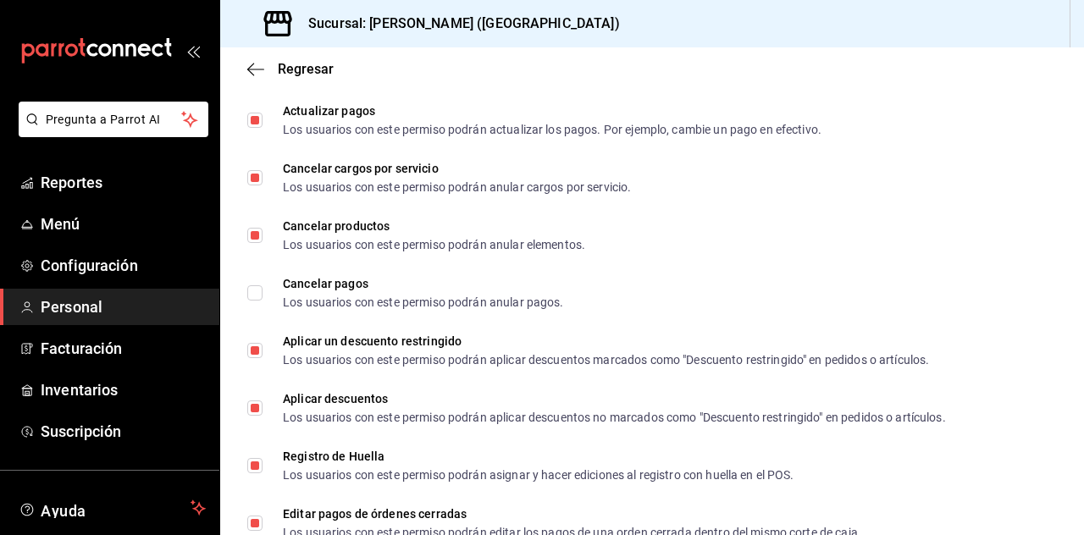
checkbox input "false"
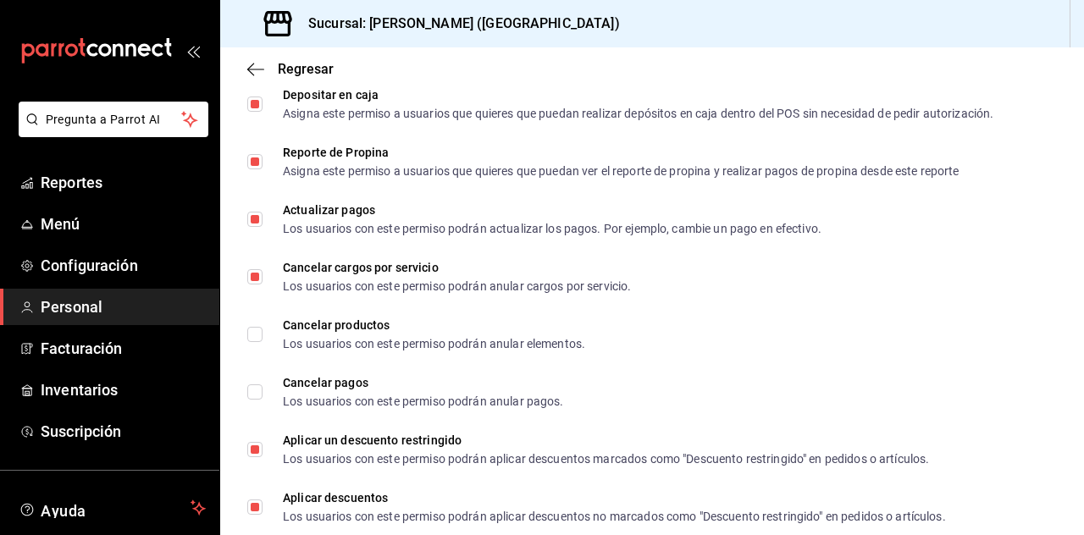
scroll to position [1890, 0]
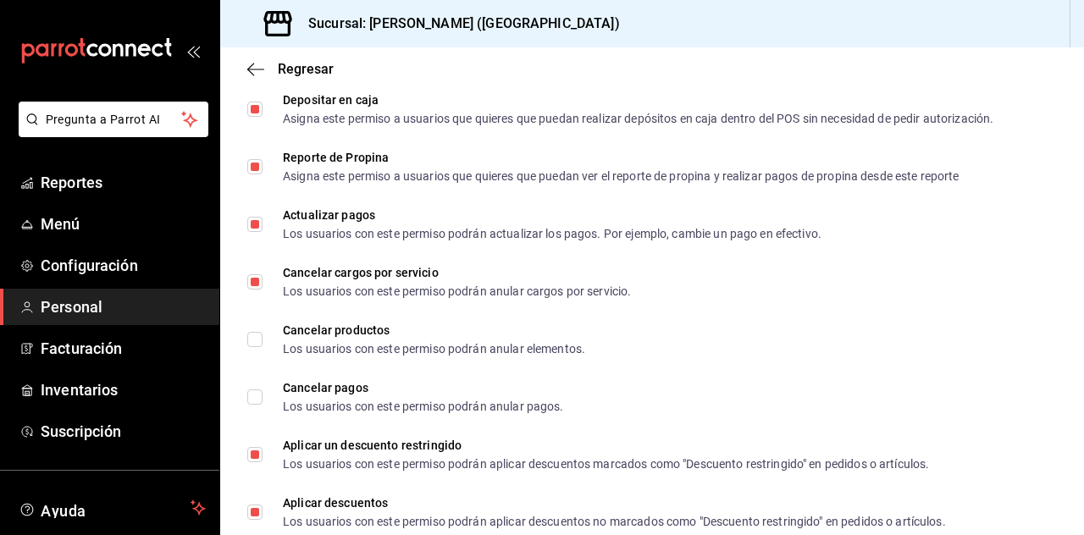
click at [257, 278] on input "Cancelar cargos por servicio Los usuarios con este permiso podrán anular cargos…" at bounding box center [254, 281] width 15 height 15
checkbox input "false"
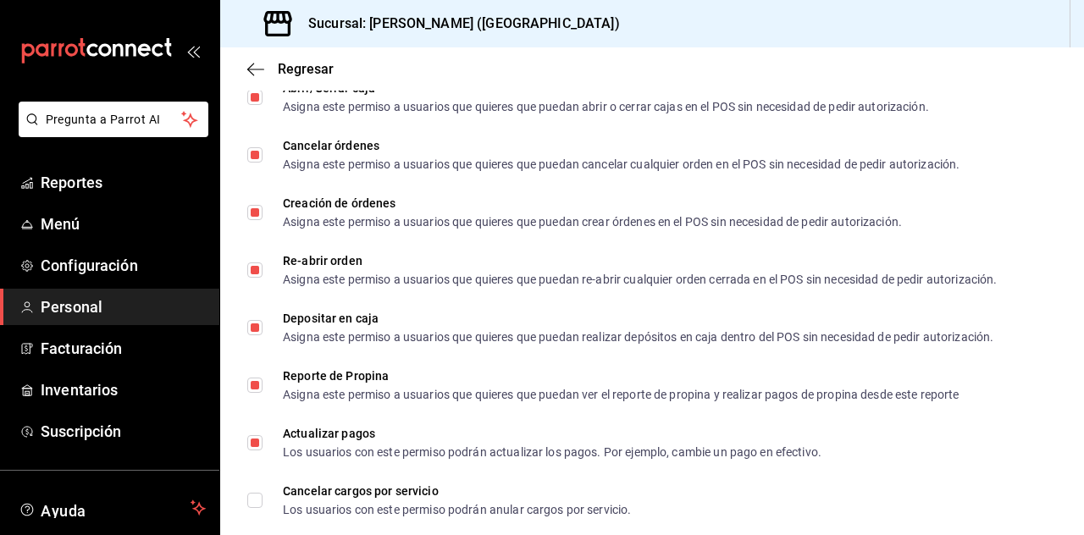
scroll to position [1671, 0]
click at [247, 212] on input "Creación de órdenes Asigna este permiso a usuarios que quieres que puedan crear…" at bounding box center [254, 213] width 15 height 15
click at [255, 208] on input "Creación de órdenes Asigna este permiso a usuarios que quieres que puedan crear…" at bounding box center [254, 213] width 15 height 15
checkbox input "true"
click at [254, 149] on input "Cancelar órdenes Asigna este permiso a usuarios que quieres que puedan cancelar…" at bounding box center [254, 155] width 15 height 15
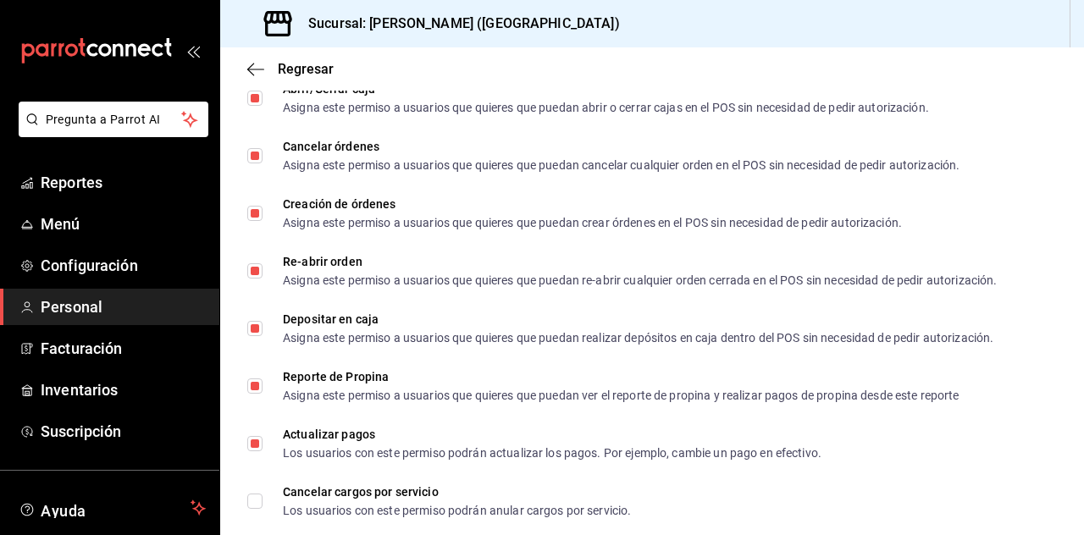
checkbox input "false"
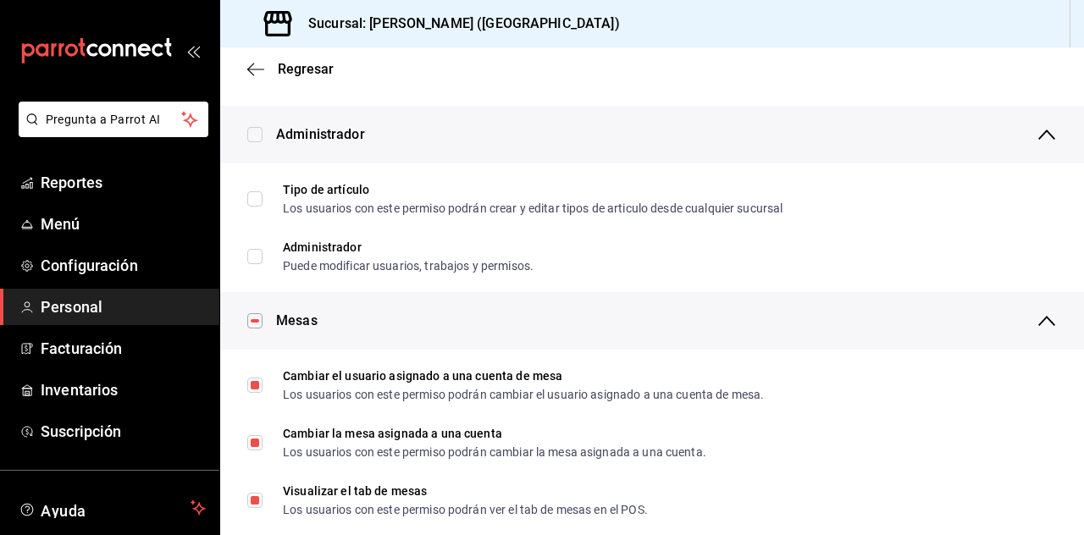
scroll to position [66, 0]
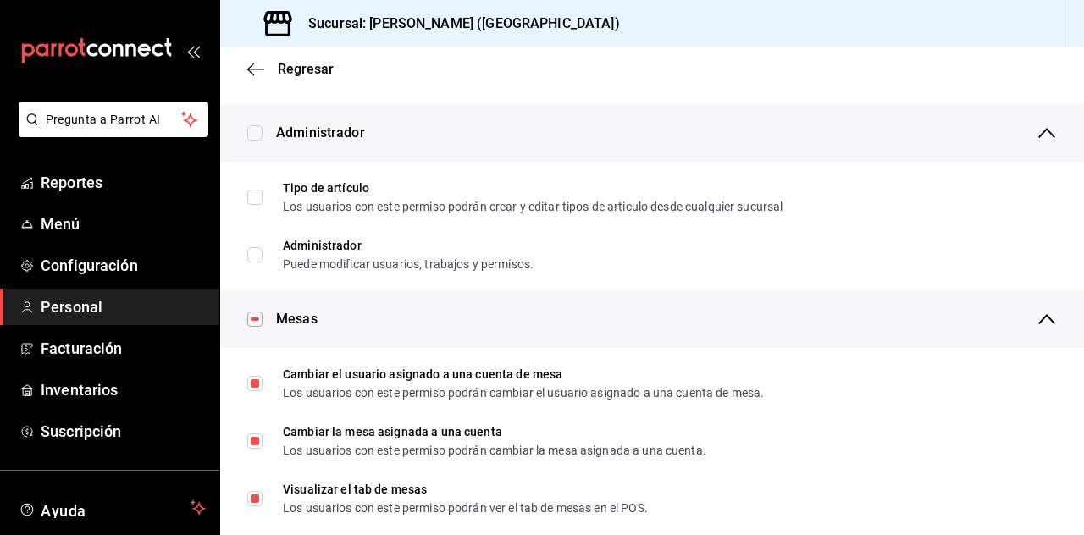
click at [252, 63] on icon "button" at bounding box center [255, 69] width 17 height 15
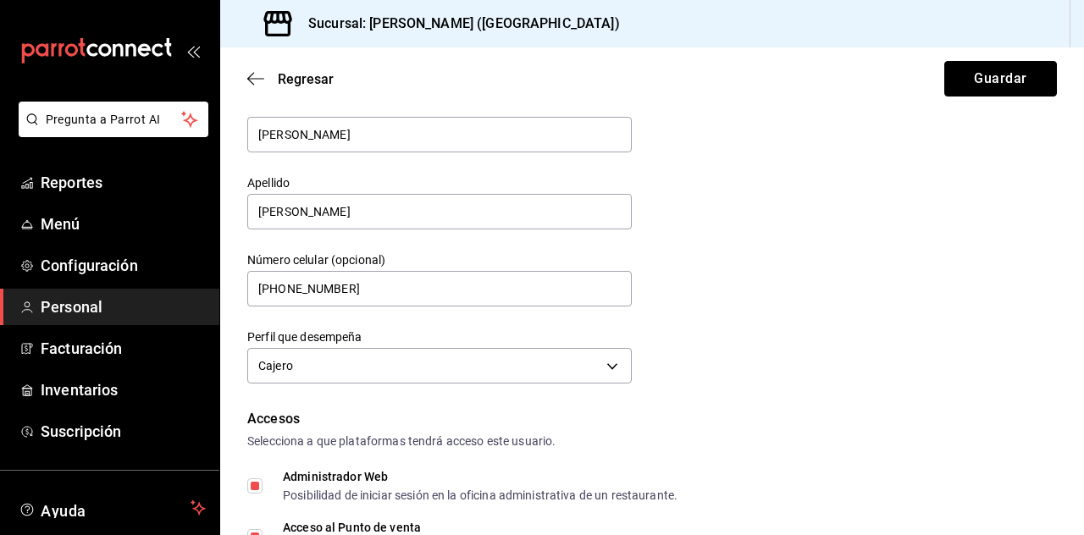
click at [993, 86] on button "Guardar" at bounding box center [1000, 79] width 113 height 36
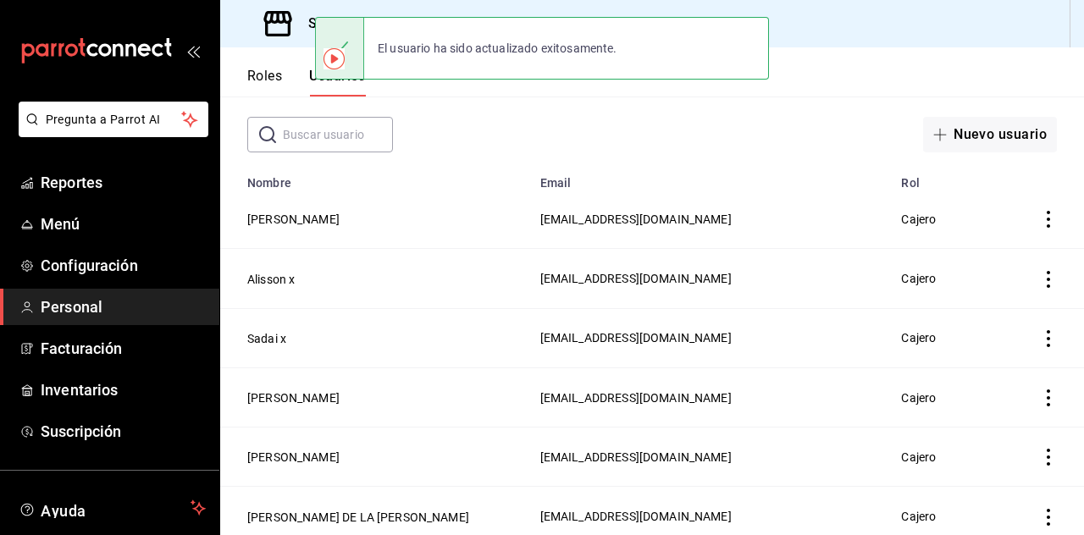
scroll to position [86, 0]
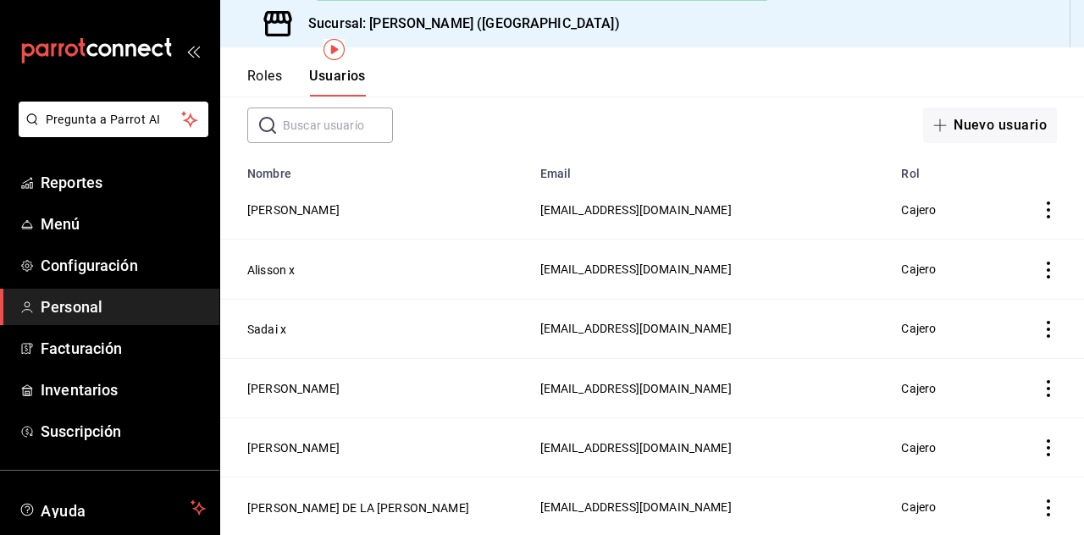
click at [263, 440] on button "[PERSON_NAME]" at bounding box center [293, 448] width 92 height 17
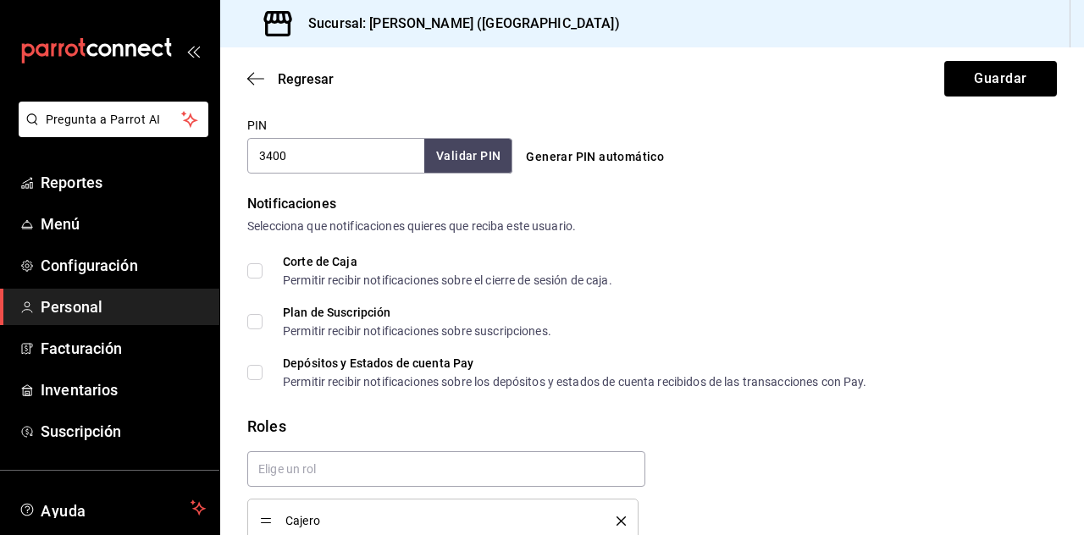
scroll to position [81, 0]
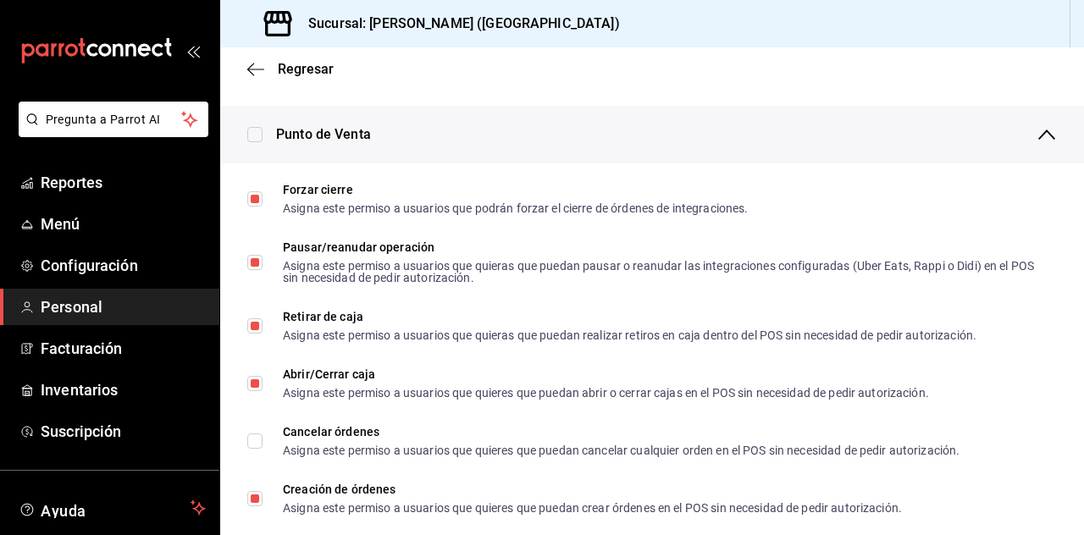
scroll to position [1377, 0]
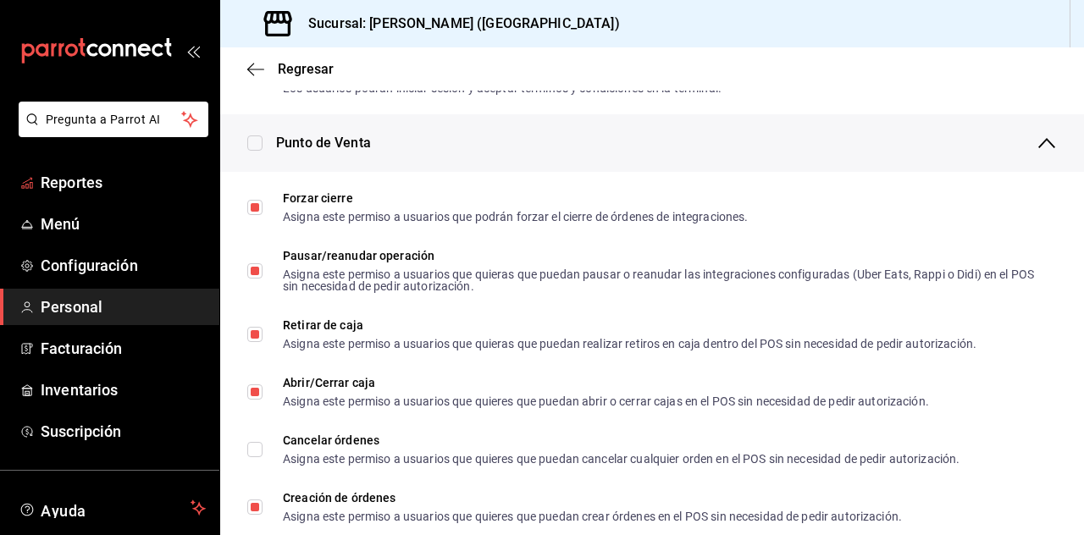
click at [82, 186] on span "Reportes" at bounding box center [123, 182] width 165 height 23
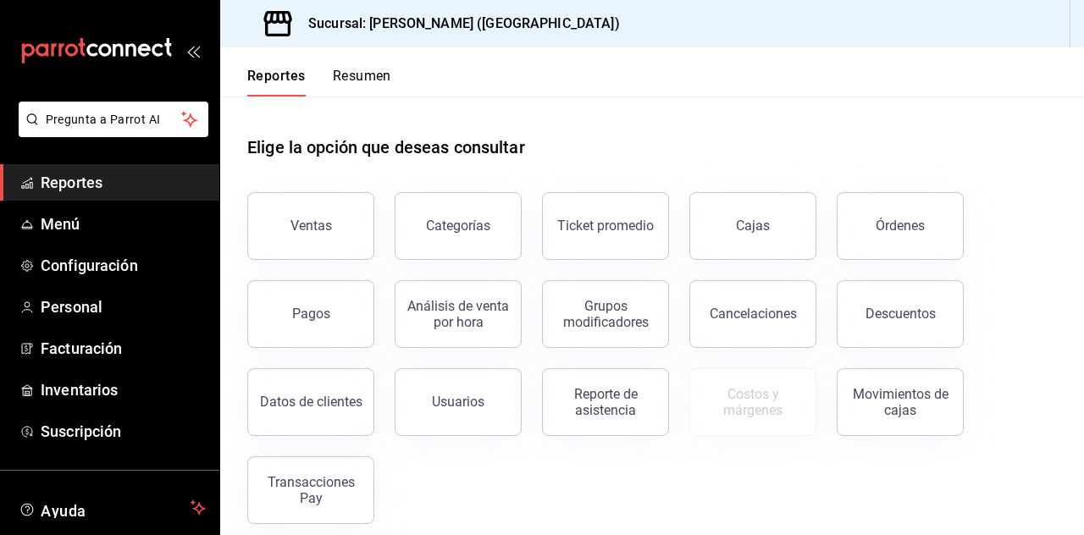
click at [855, 224] on button "Órdenes" at bounding box center [900, 226] width 127 height 68
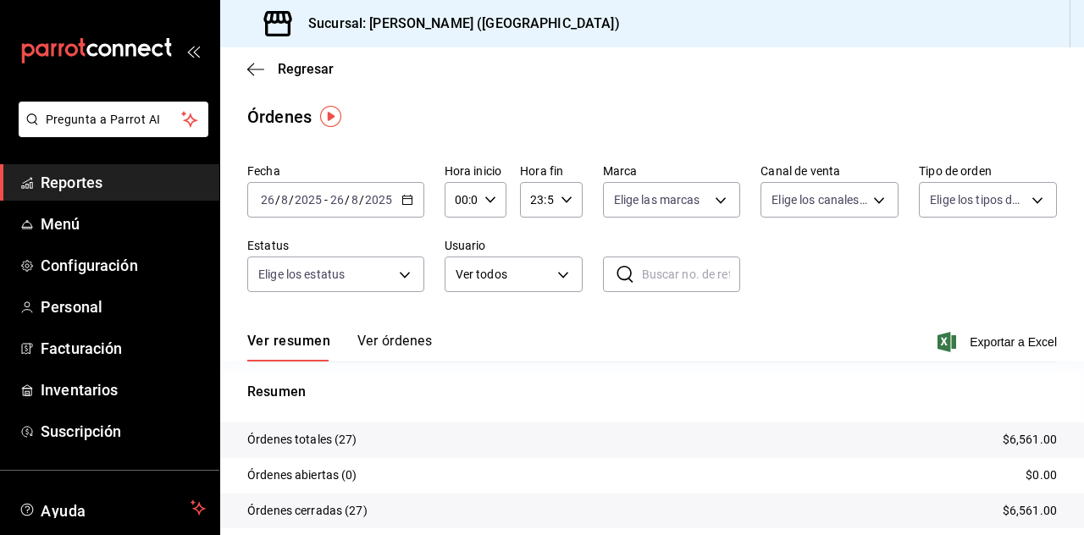
click at [401, 200] on icon "button" at bounding box center [407, 200] width 12 height 12
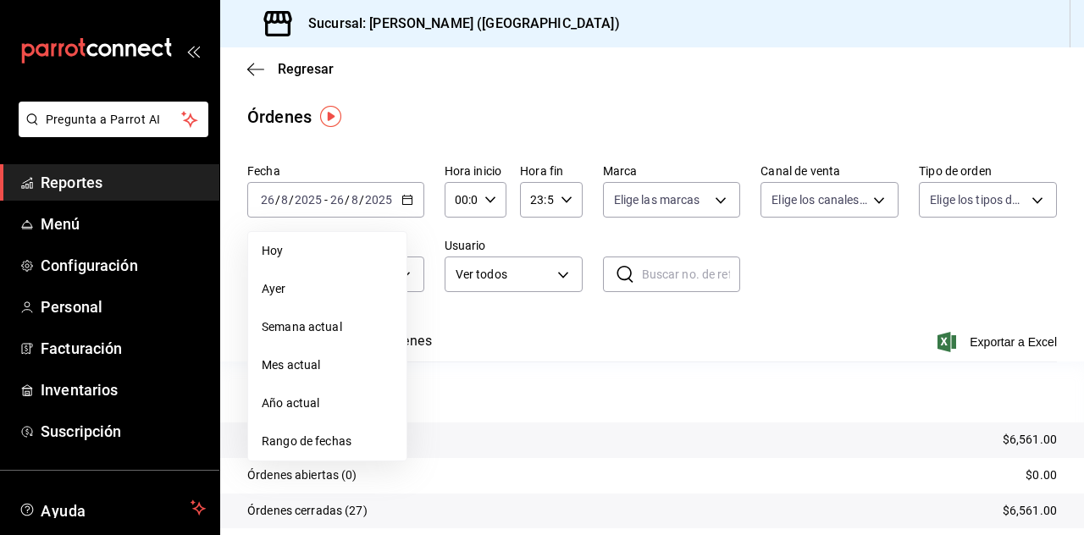
click at [309, 435] on span "Rango de fechas" at bounding box center [327, 442] width 131 height 18
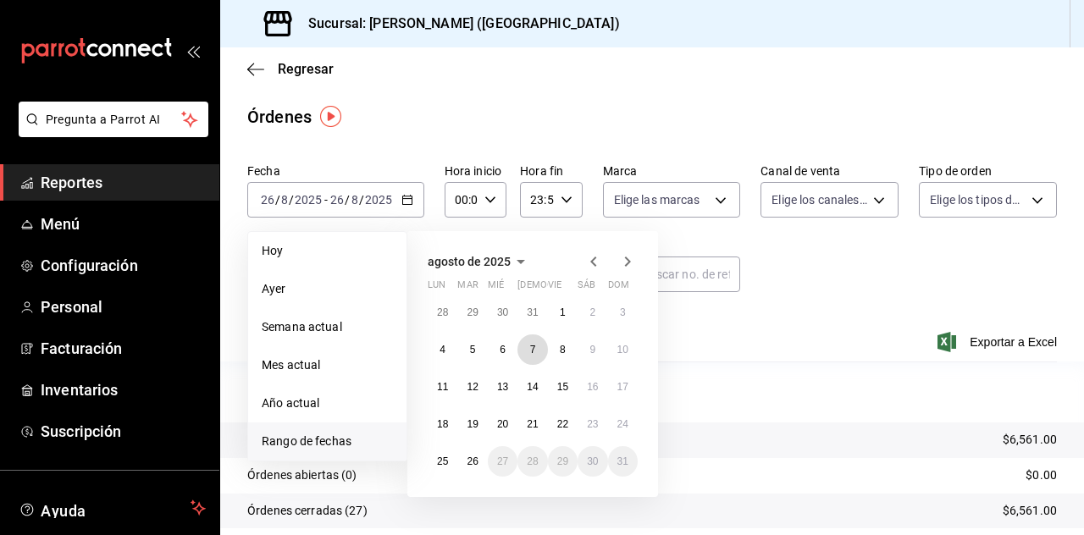
click at [534, 346] on abbr "7" at bounding box center [533, 350] width 6 height 12
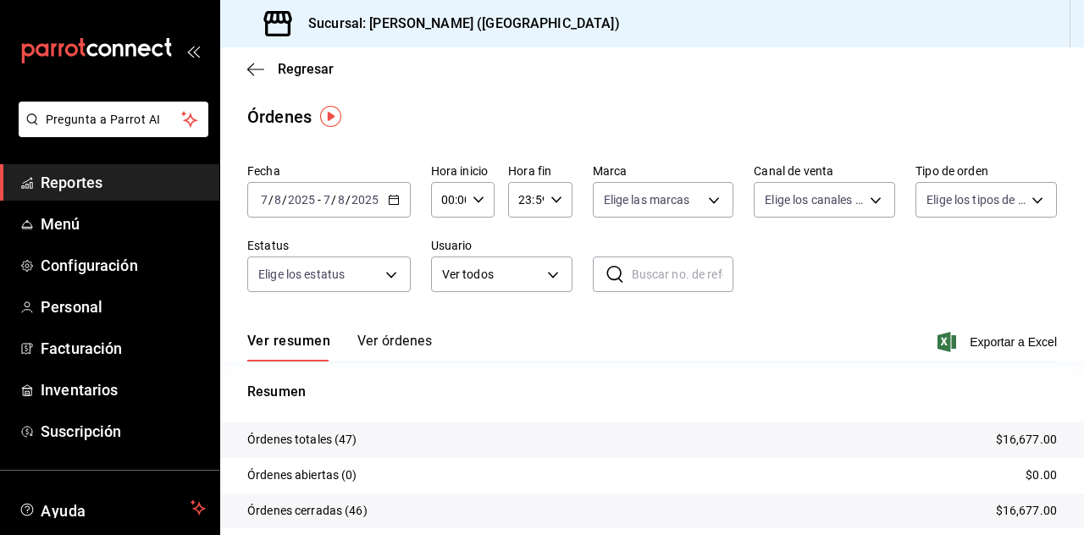
click at [417, 340] on button "Ver órdenes" at bounding box center [394, 347] width 75 height 29
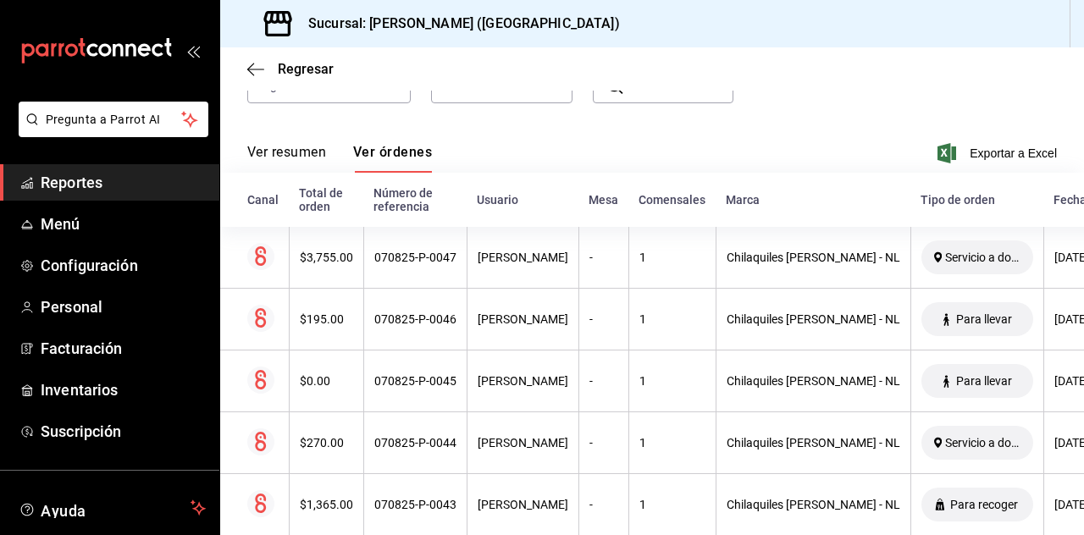
click at [383, 264] on th "070825-P-0047" at bounding box center [414, 258] width 103 height 62
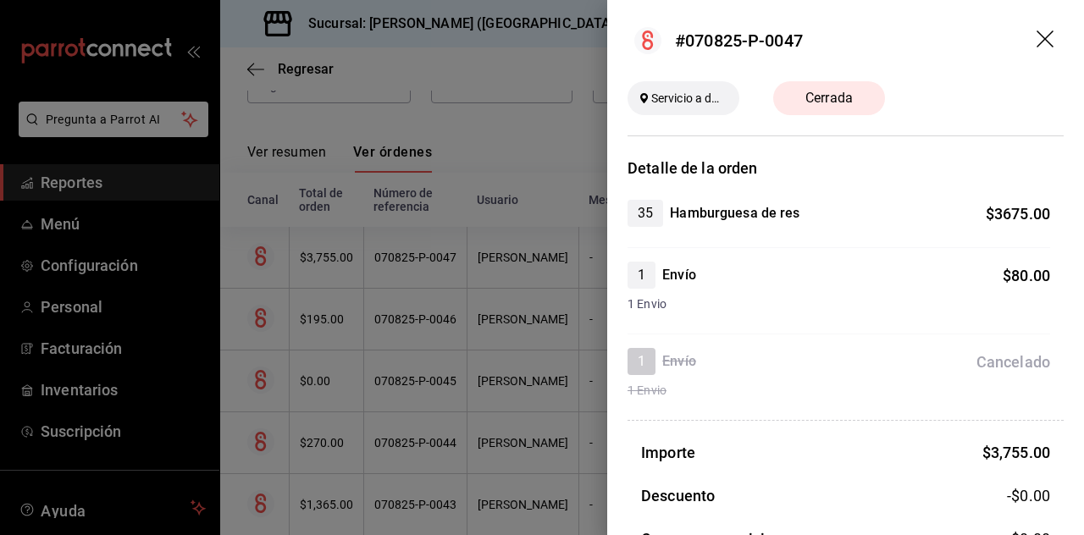
click at [1054, 37] on icon "drag" at bounding box center [1047, 40] width 20 height 20
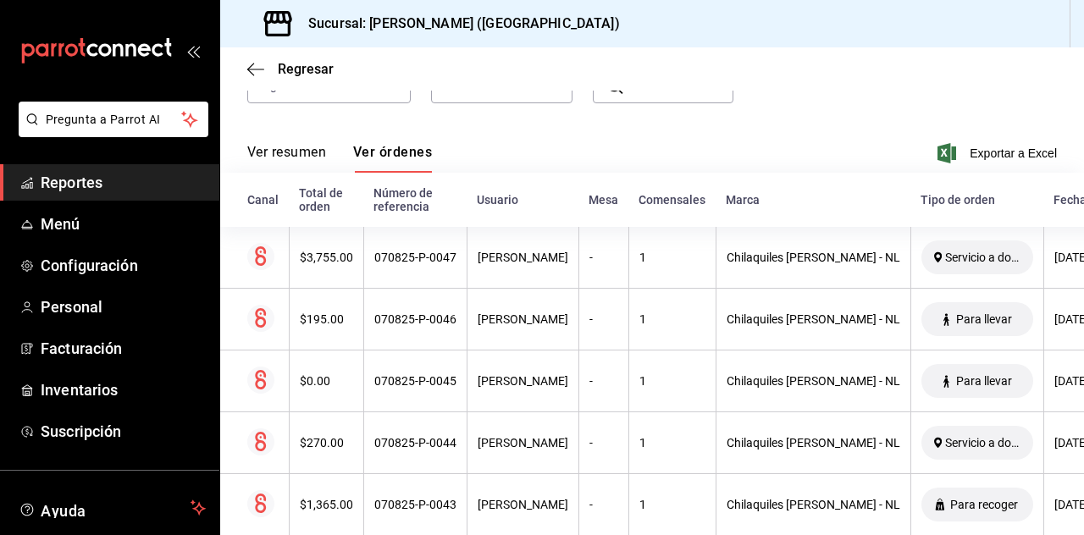
click at [330, 379] on div "$0.00" at bounding box center [326, 381] width 53 height 14
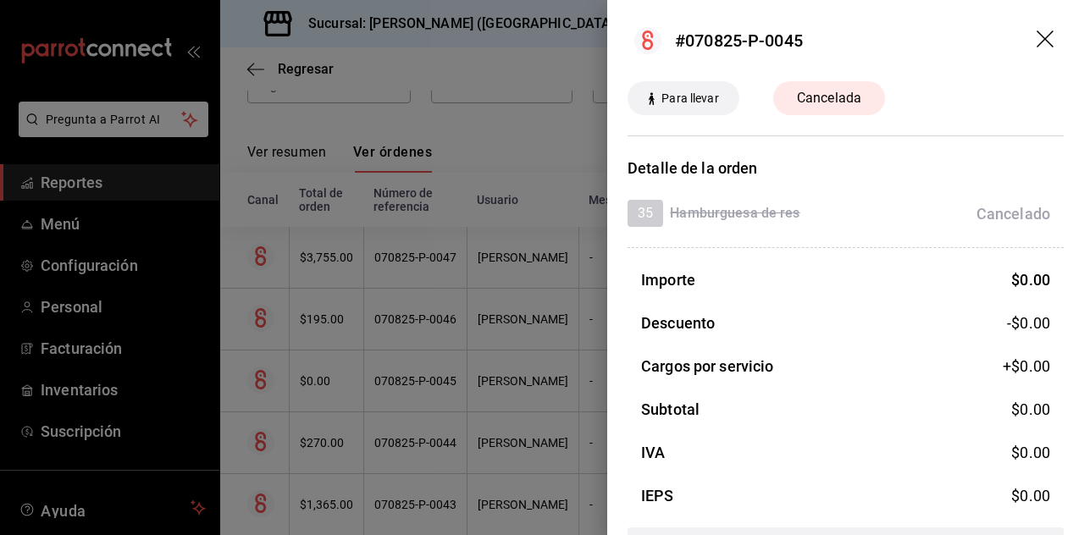
click at [1043, 33] on icon "drag" at bounding box center [1047, 40] width 20 height 20
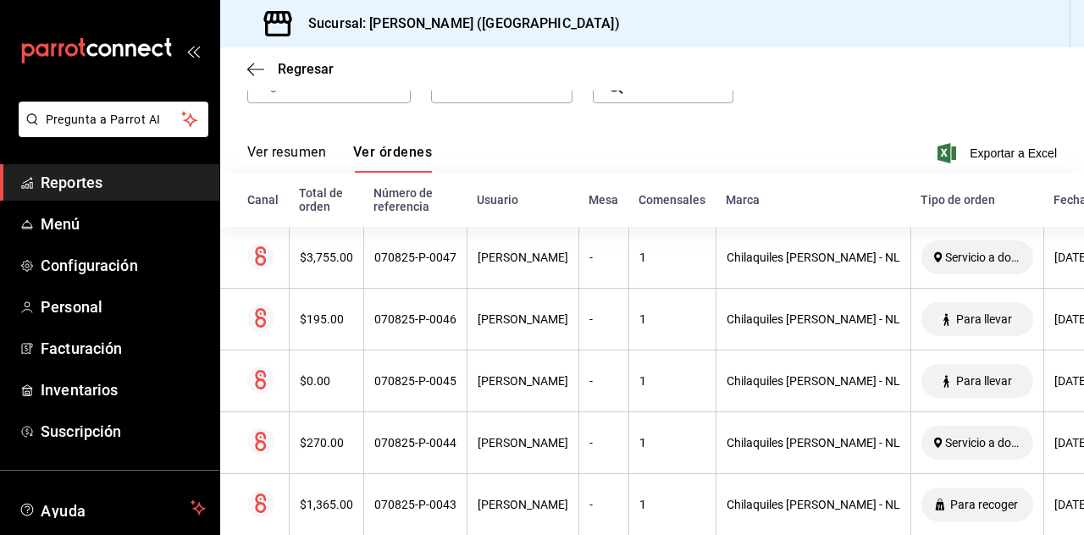
click at [318, 255] on div "$3,755.00" at bounding box center [326, 258] width 53 height 14
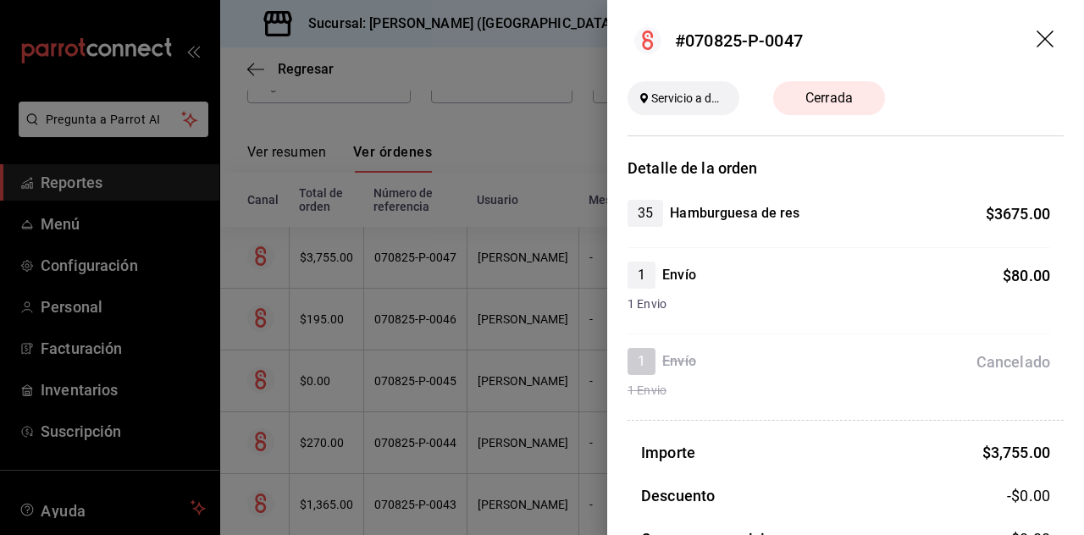
click at [490, 373] on div at bounding box center [542, 267] width 1084 height 535
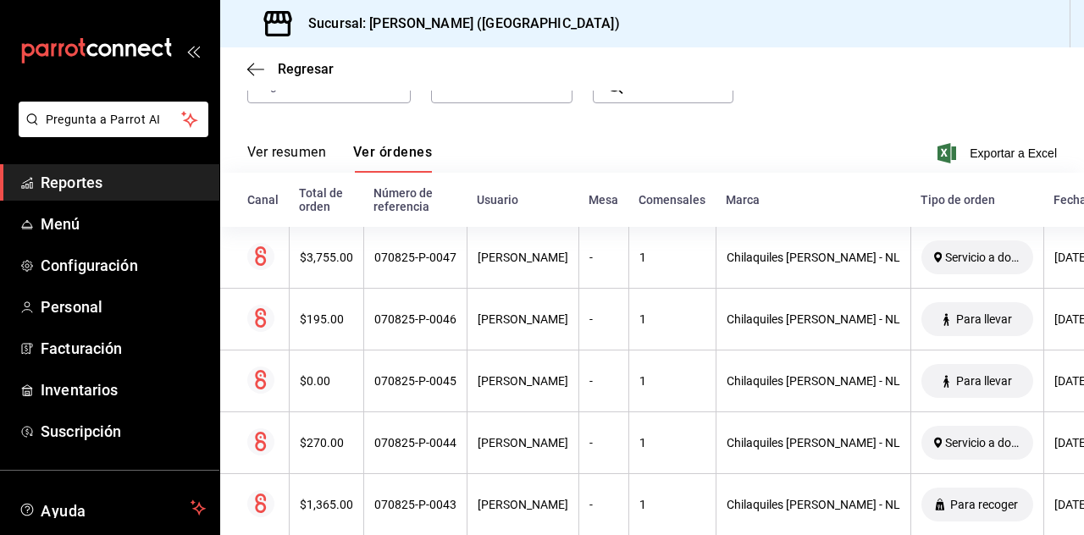
click at [454, 369] on th "070825-P-0045" at bounding box center [414, 382] width 103 height 62
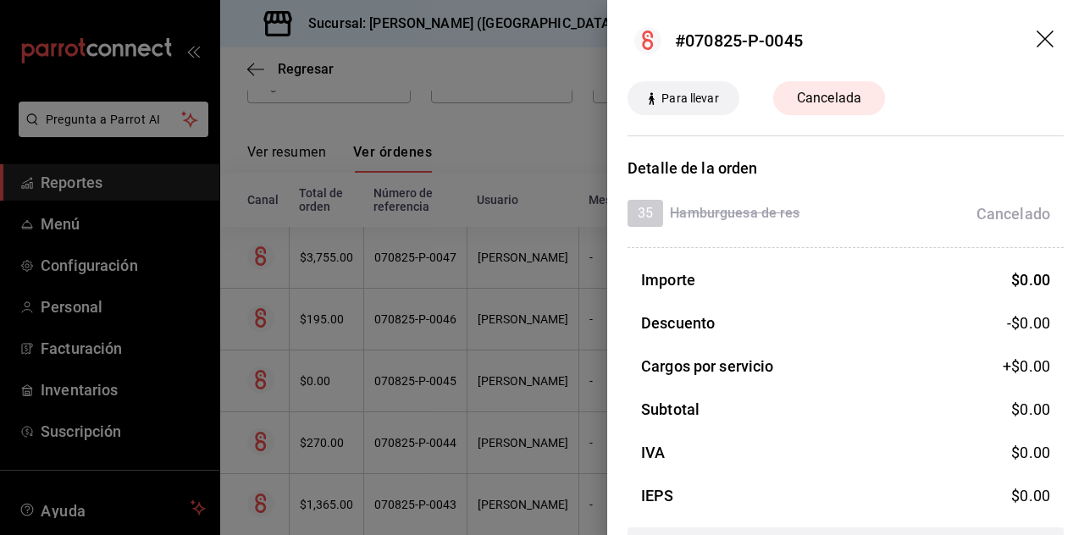
click at [1055, 38] on icon "drag" at bounding box center [1047, 40] width 20 height 20
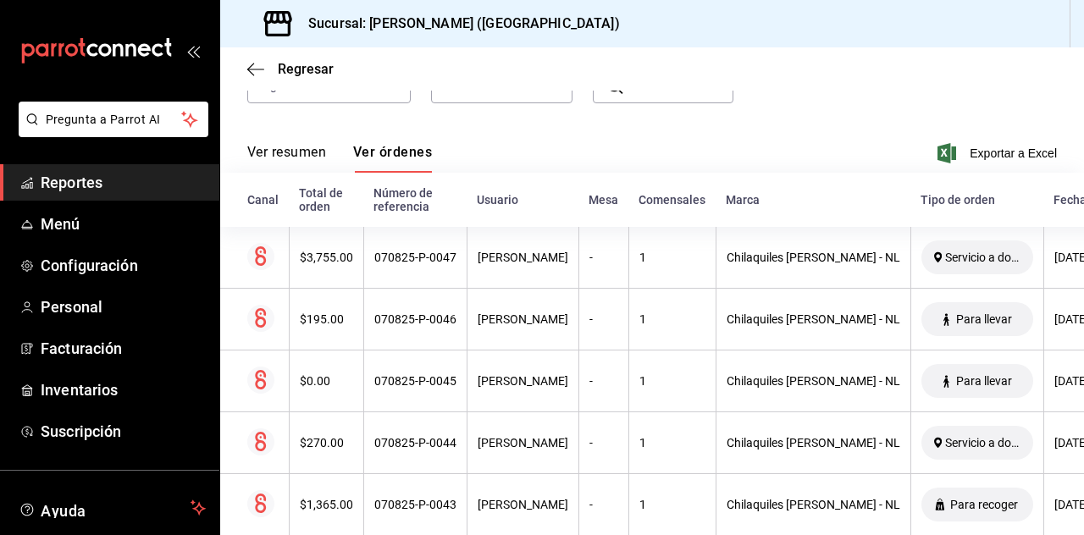
click at [451, 263] on div "070825-P-0047" at bounding box center [415, 258] width 82 height 14
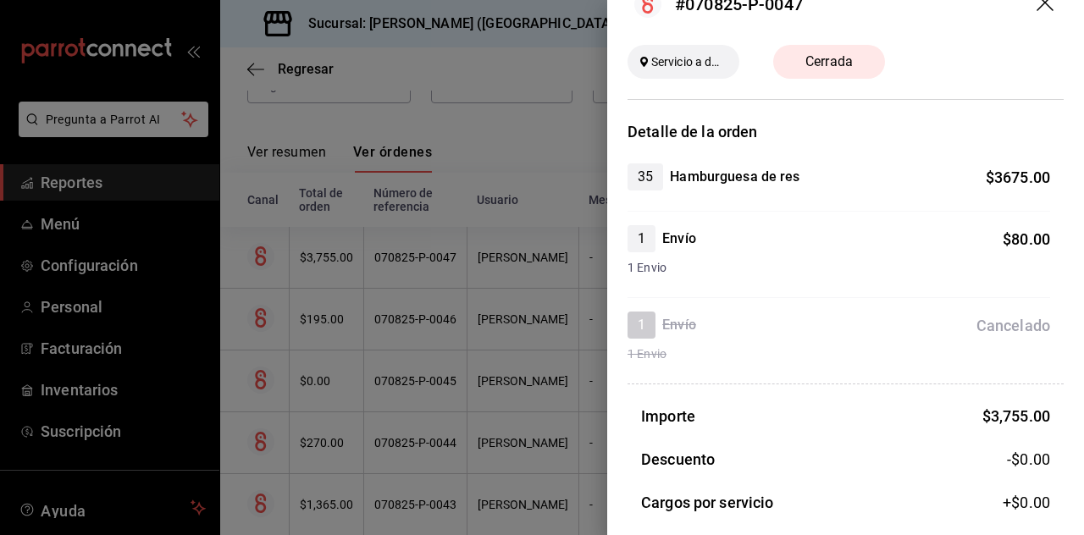
scroll to position [32, 0]
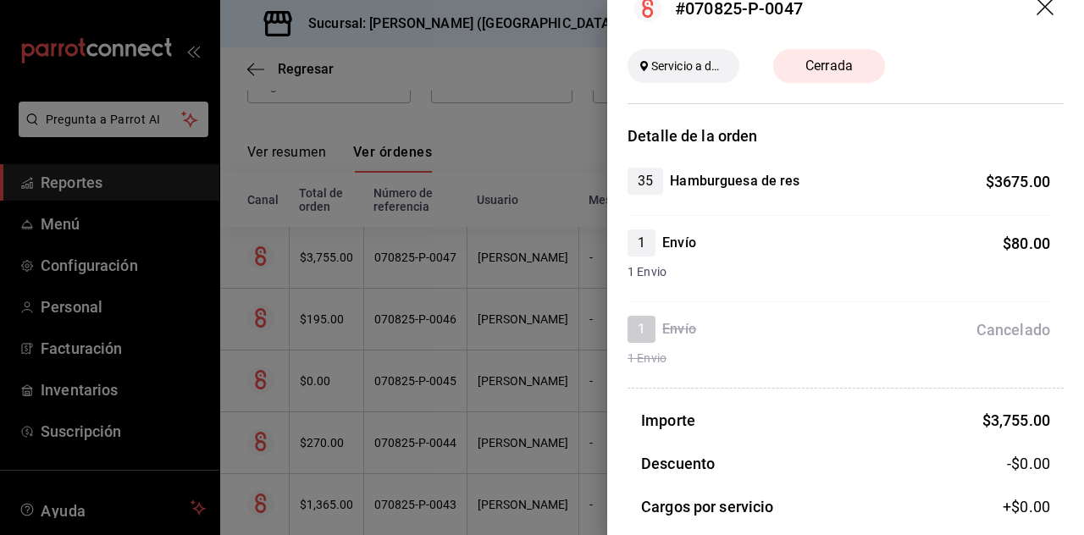
click at [324, 429] on div at bounding box center [542, 267] width 1084 height 535
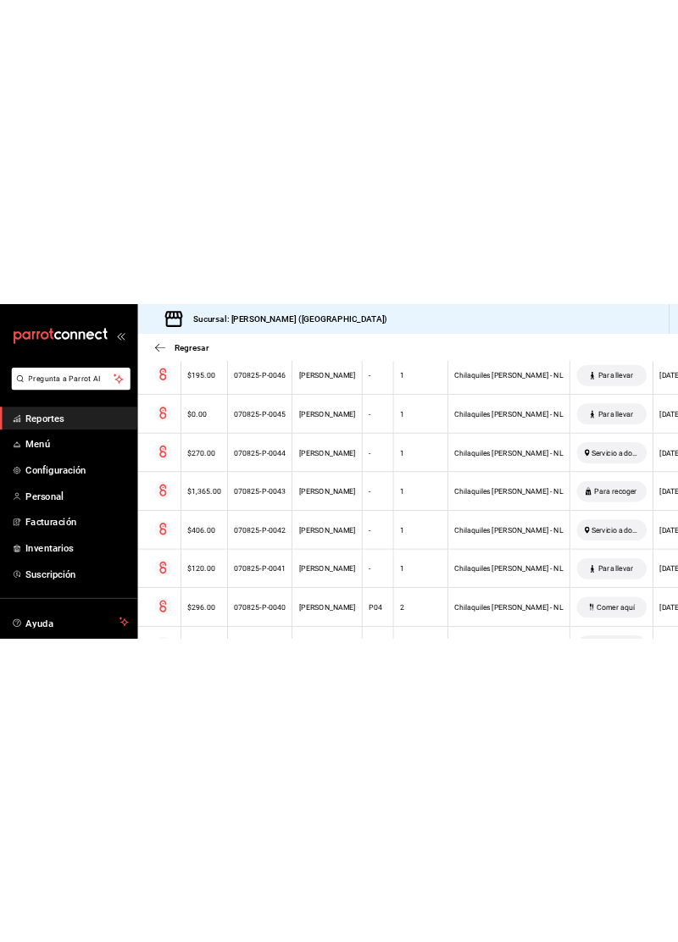
scroll to position [0, 0]
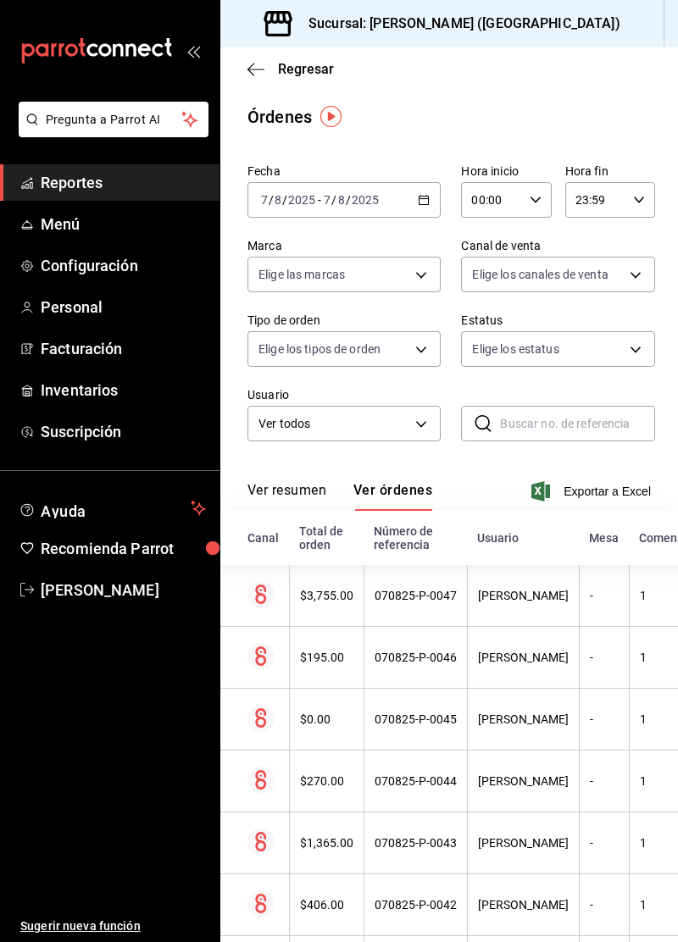
click at [324, 534] on th "$3,755.00" at bounding box center [326, 596] width 75 height 62
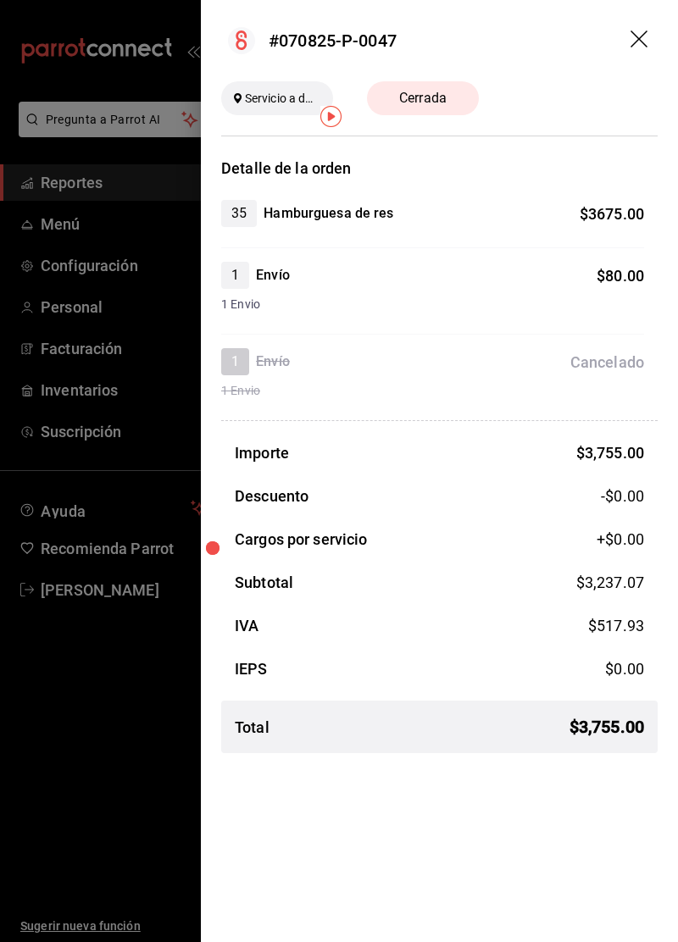
click at [100, 235] on div at bounding box center [339, 471] width 678 height 942
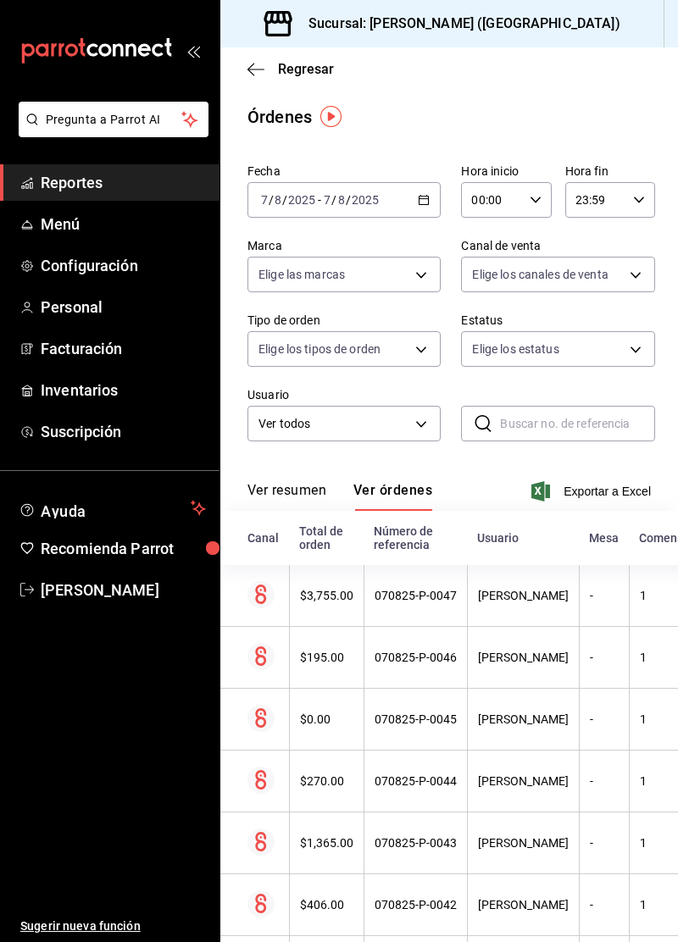
click at [86, 230] on span "Menú" at bounding box center [123, 224] width 165 height 23
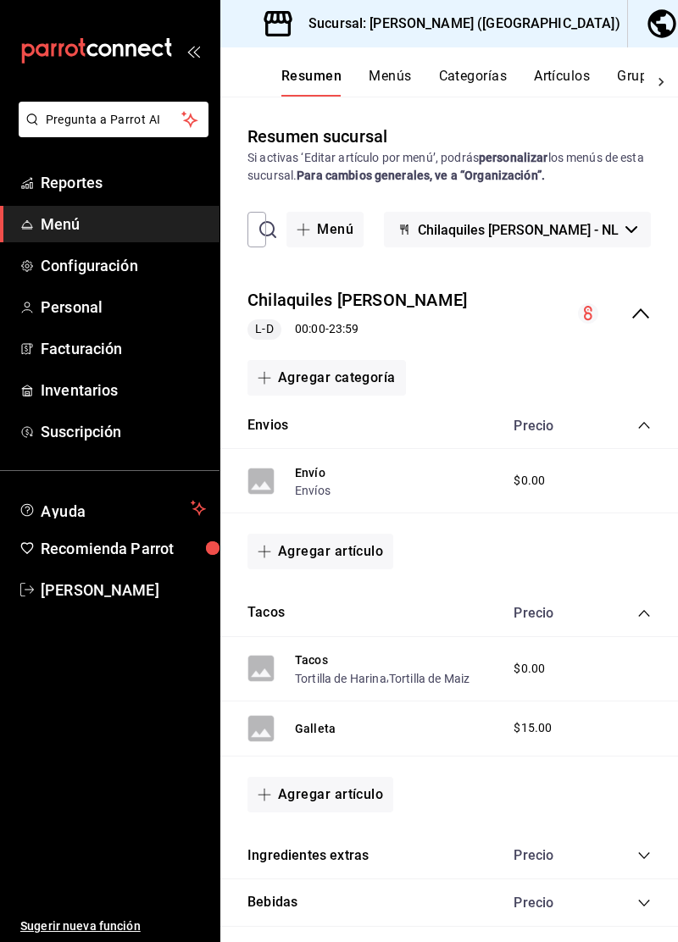
click at [451, 534] on div "Bebidas Precio" at bounding box center [448, 902] width 457 height 47
click at [625, 534] on div "Precio" at bounding box center [573, 902] width 154 height 16
click at [644, 534] on icon "collapse-category-row" at bounding box center [644, 903] width 14 height 14
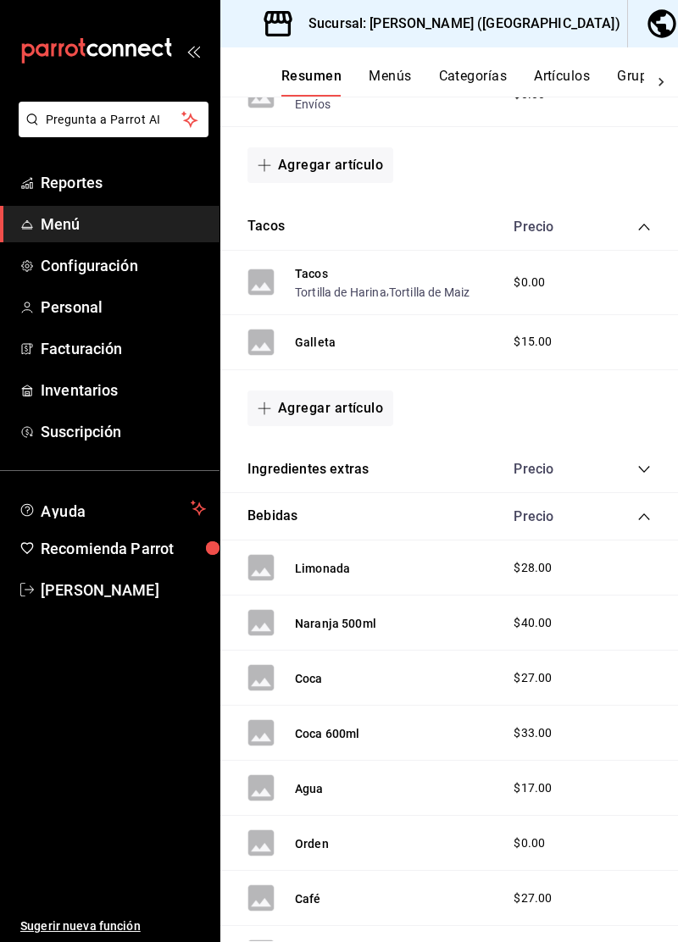
scroll to position [388, 0]
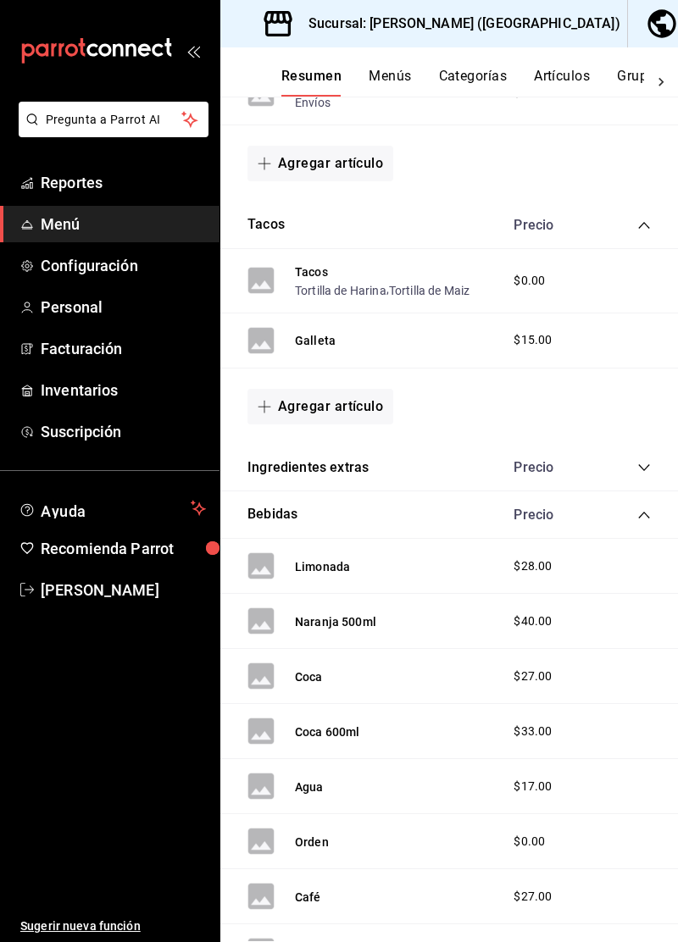
click at [533, 534] on span "$27.00" at bounding box center [532, 676] width 38 height 18
click at [378, 534] on div "Coca $27.00" at bounding box center [448, 676] width 457 height 55
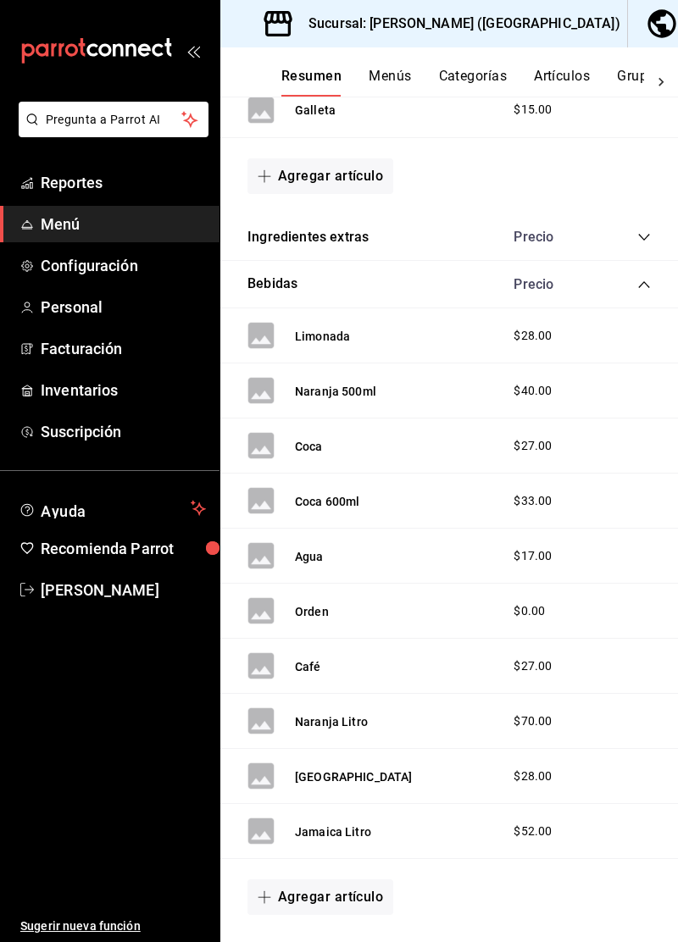
scroll to position [619, 0]
click at [528, 534] on span "$17.00" at bounding box center [532, 555] width 38 height 18
click at [344, 534] on div "Agua $17.00" at bounding box center [448, 555] width 457 height 55
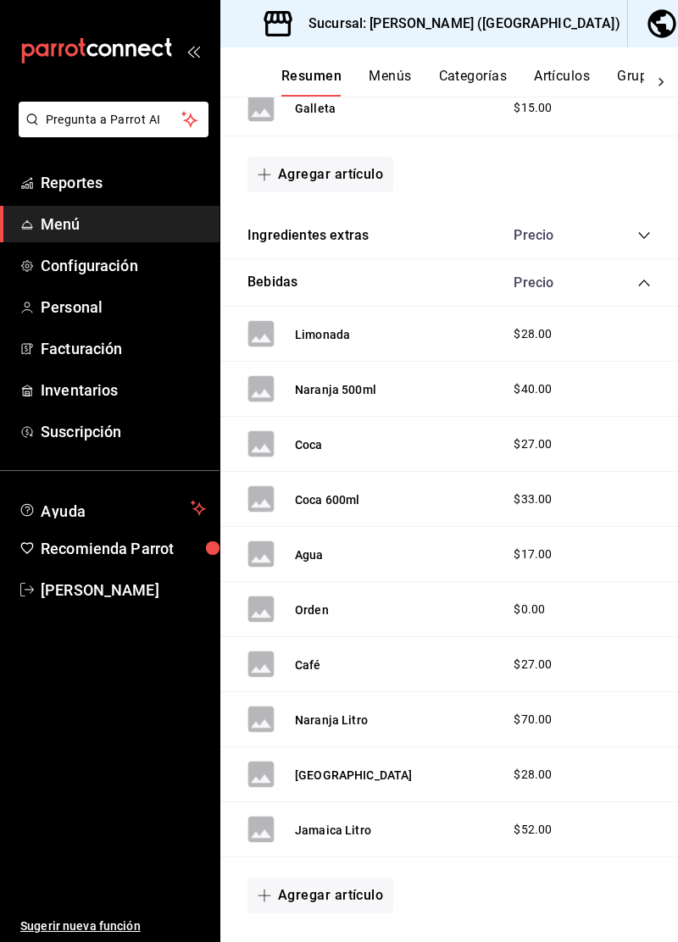
click at [316, 534] on button "Café" at bounding box center [308, 664] width 26 height 17
click at [315, 534] on main "Resumen sucursal Si activas ‘Editar artículo por menú’, podrás personalizar los…" at bounding box center [448, 519] width 457 height 845
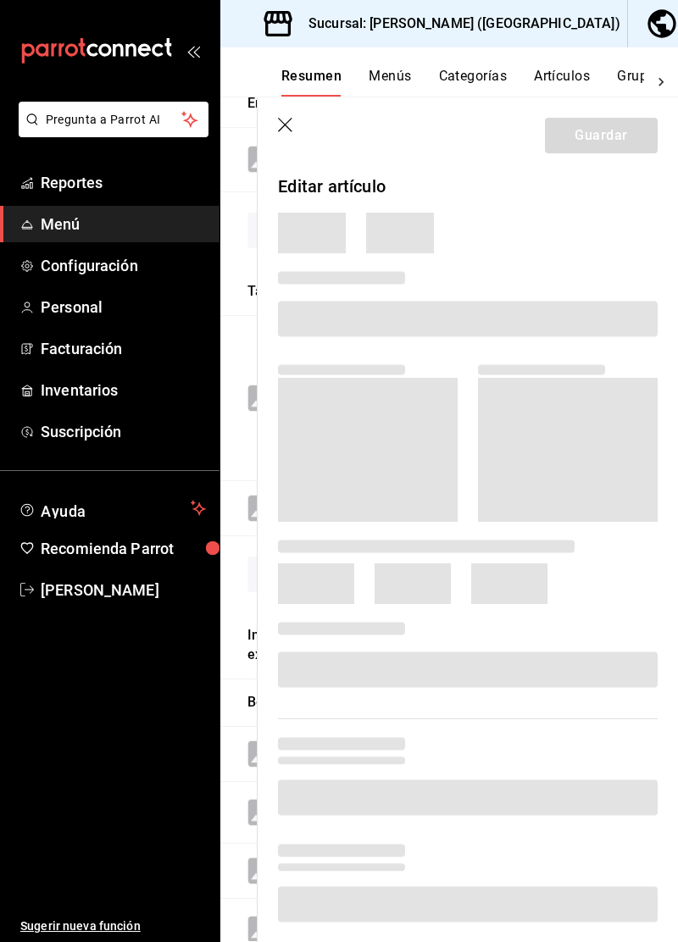
click at [266, 134] on header "Guardar" at bounding box center [467, 131] width 420 height 69
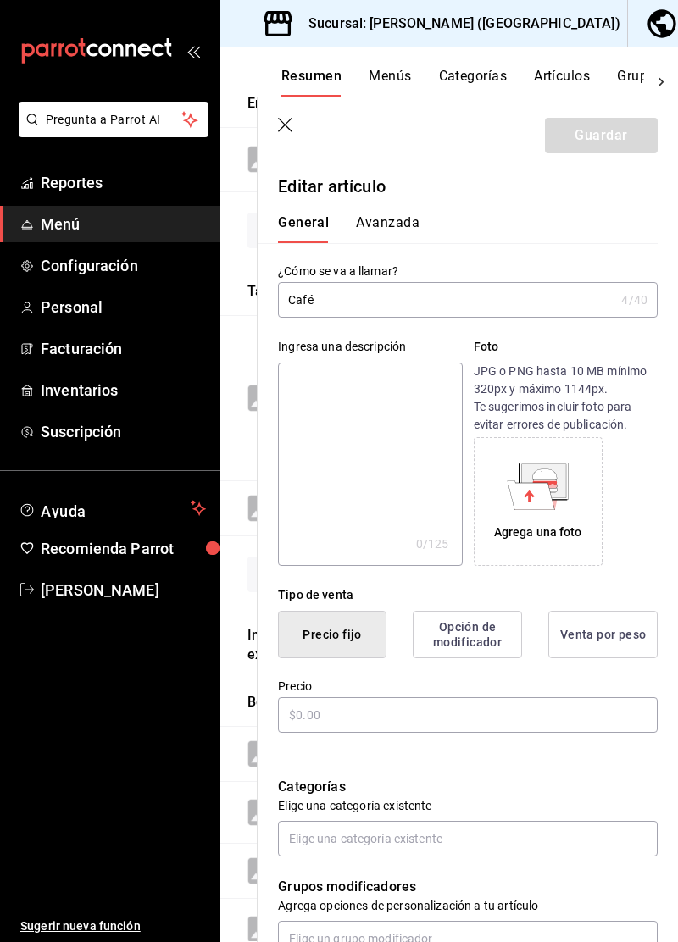
type input "$27.00"
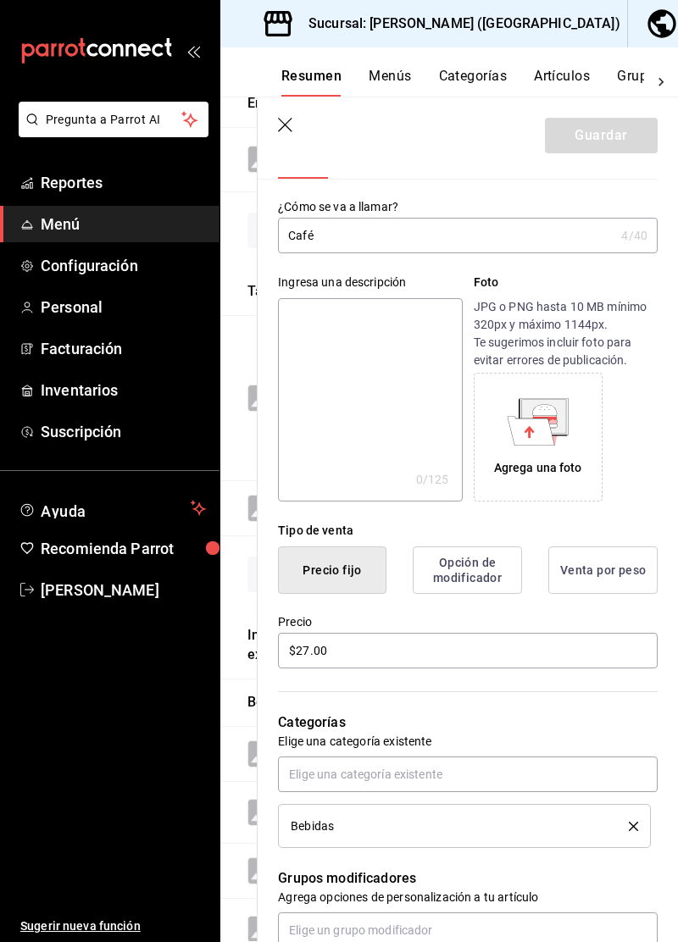
scroll to position [3, 0]
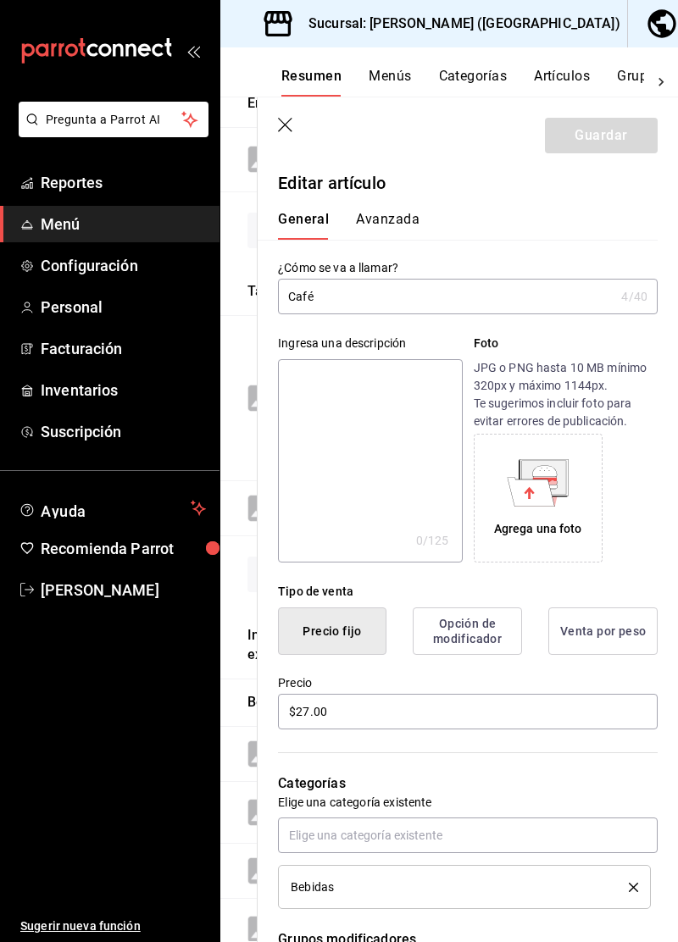
click at [283, 122] on icon "button" at bounding box center [286, 126] width 17 height 17
